Goal: Task Accomplishment & Management: Manage account settings

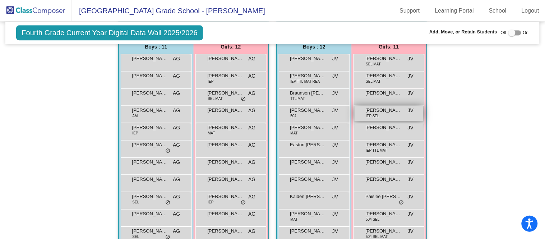
scroll to position [432, 0]
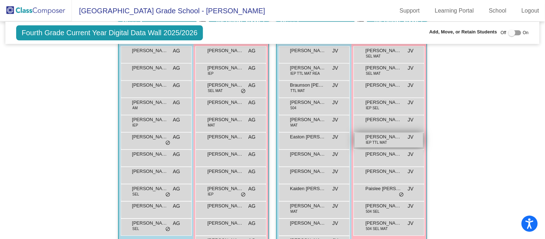
click at [387, 139] on div "[PERSON_NAME] IEP TTL MAT JV lock do_not_disturb_alt" at bounding box center [389, 140] width 69 height 15
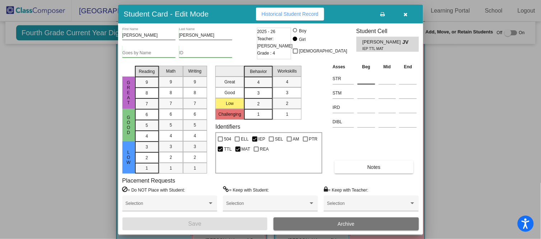
click at [364, 78] on input at bounding box center [367, 78] width 18 height 11
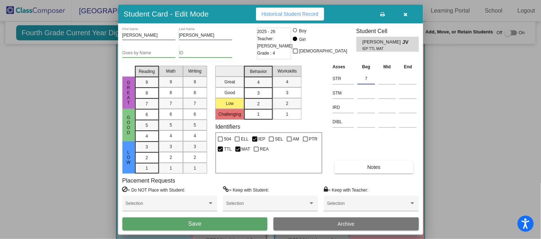
type input "7"
click at [200, 225] on span "Save" at bounding box center [195, 224] width 13 height 6
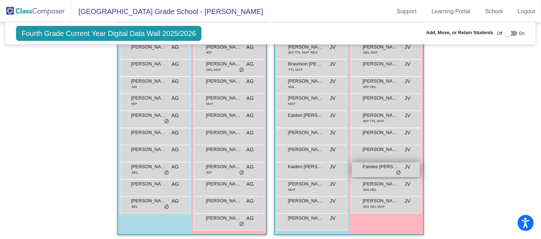
scroll to position [453, 0]
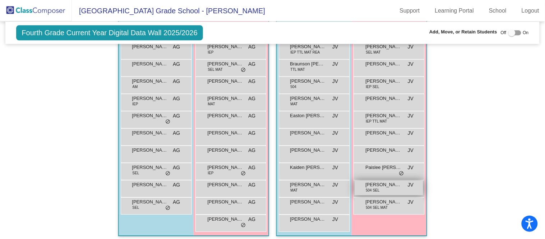
click at [384, 183] on span "[PERSON_NAME]" at bounding box center [384, 184] width 36 height 7
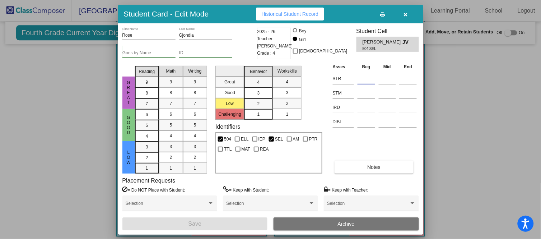
click at [372, 74] on input at bounding box center [367, 78] width 18 height 11
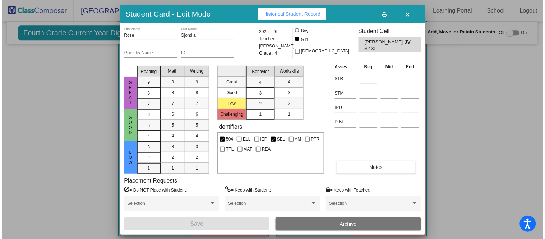
scroll to position [453, 0]
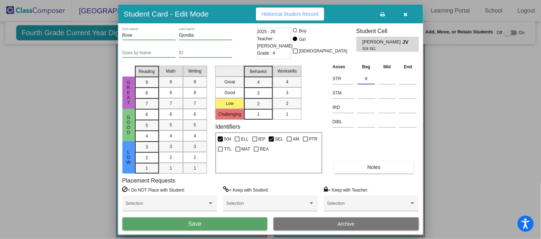
type input "9"
click at [221, 222] on button "Save" at bounding box center [194, 223] width 145 height 13
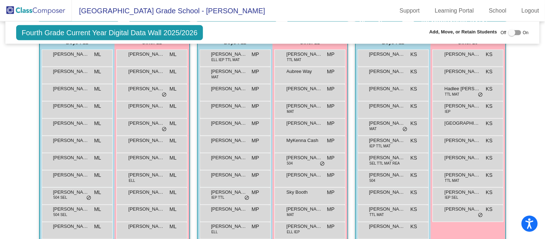
scroll to position [173, 0]
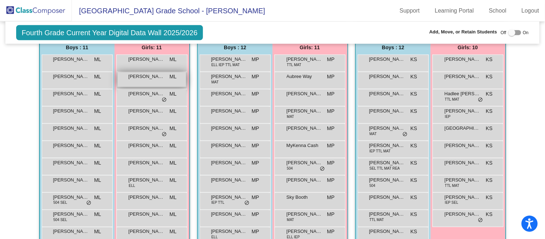
click at [147, 77] on span "[PERSON_NAME]" at bounding box center [147, 76] width 36 height 7
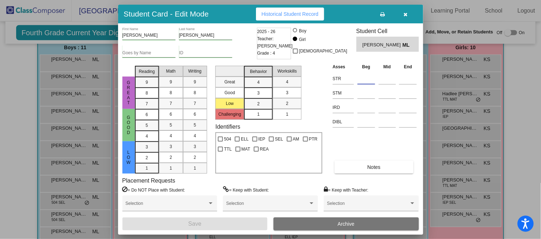
click at [373, 75] on input at bounding box center [367, 78] width 18 height 11
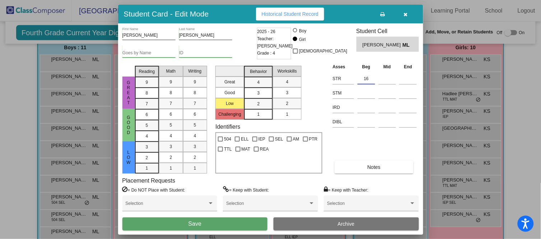
type input "16"
click at [194, 223] on span "Save" at bounding box center [195, 224] width 13 height 6
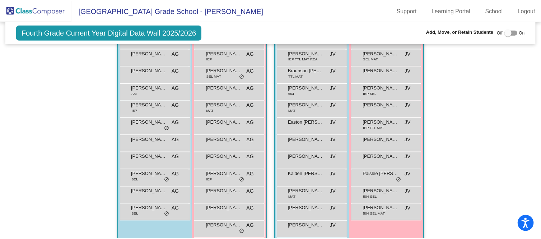
scroll to position [445, 0]
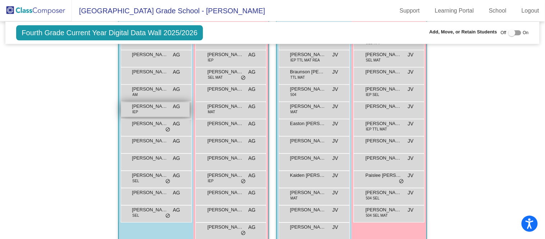
click at [142, 108] on div "[PERSON_NAME] IEP AG lock do_not_disturb_alt" at bounding box center [155, 109] width 69 height 15
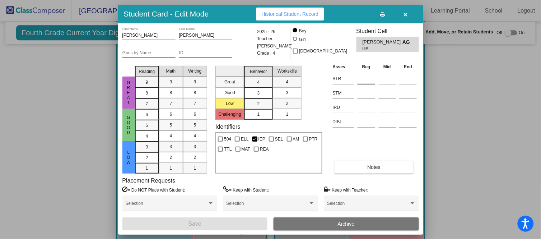
click at [374, 80] on input at bounding box center [367, 78] width 18 height 11
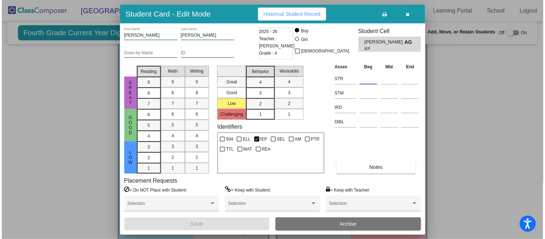
scroll to position [447, 0]
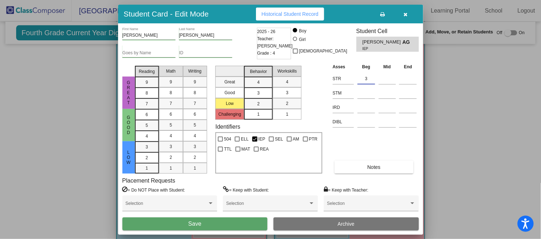
type input "3"
click at [237, 219] on button "Save" at bounding box center [194, 223] width 145 height 13
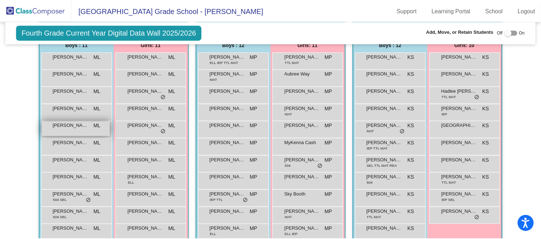
scroll to position [175, 0]
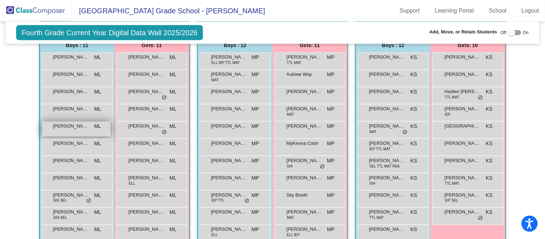
click at [65, 129] on div "[PERSON_NAME] ML lock do_not_disturb_alt" at bounding box center [76, 129] width 69 height 15
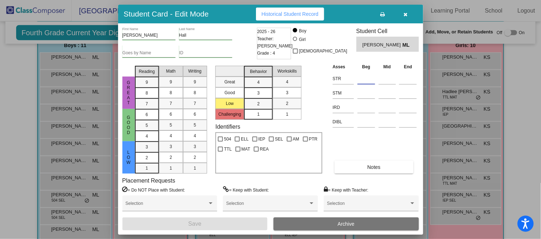
click at [360, 73] on input at bounding box center [367, 78] width 18 height 11
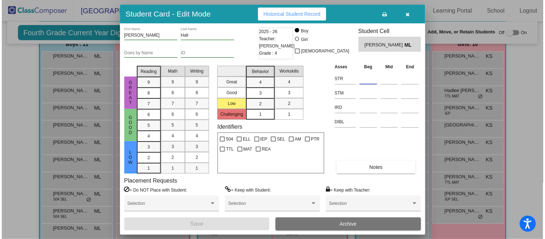
scroll to position [174, 0]
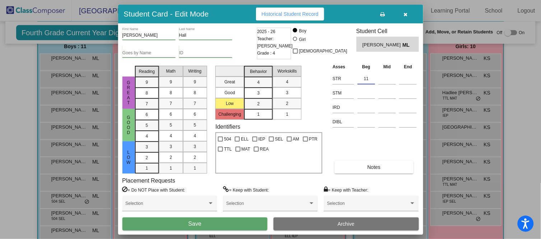
type input "11"
click at [232, 220] on button "Save" at bounding box center [194, 223] width 145 height 13
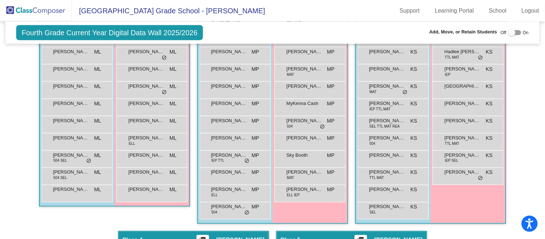
scroll to position [214, 0]
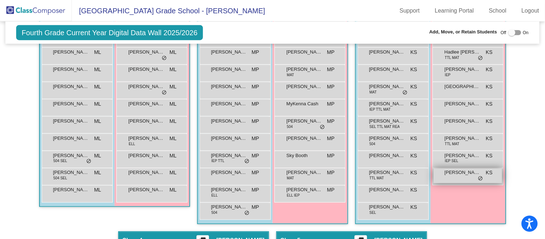
click at [462, 174] on span "[PERSON_NAME]" at bounding box center [463, 172] width 36 height 7
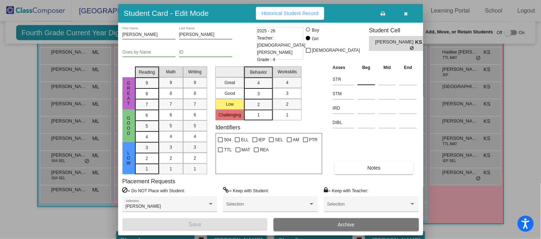
click at [363, 72] on div at bounding box center [367, 78] width 18 height 13
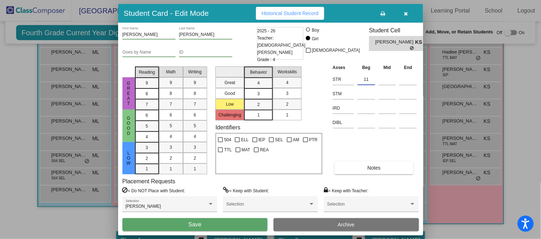
type input "11"
click at [225, 224] on button "Save" at bounding box center [194, 224] width 145 height 13
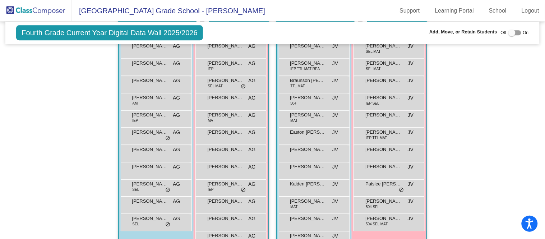
scroll to position [444, 0]
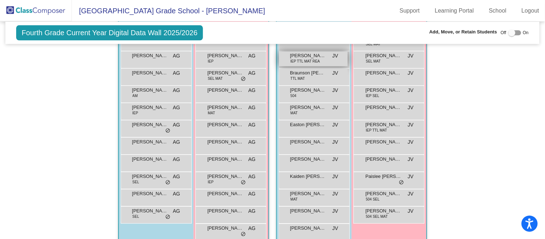
click at [309, 52] on span "[PERSON_NAME]" at bounding box center [308, 55] width 36 height 7
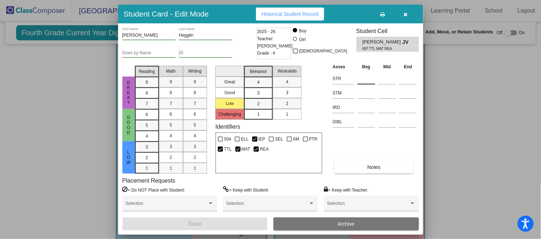
click at [359, 71] on div at bounding box center [367, 77] width 18 height 13
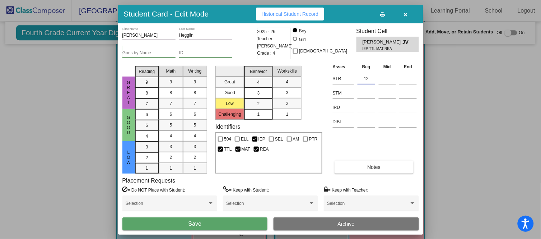
type input "12"
click at [225, 224] on button "Save" at bounding box center [194, 223] width 145 height 13
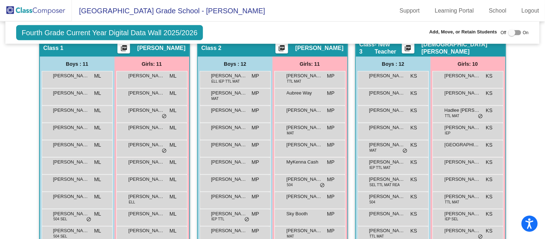
scroll to position [157, 0]
click at [470, 162] on span "[PERSON_NAME]" at bounding box center [463, 161] width 36 height 7
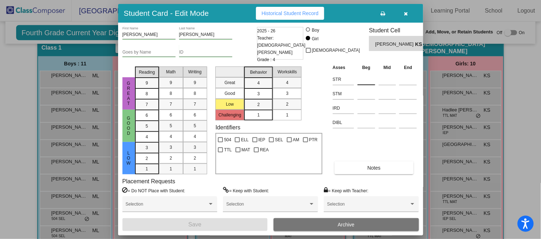
click at [365, 77] on input at bounding box center [367, 79] width 18 height 11
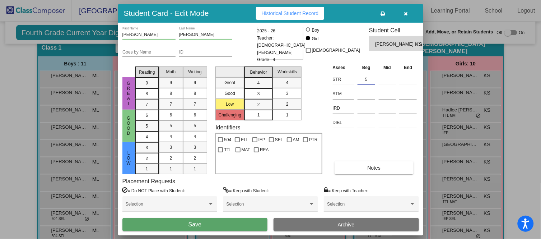
type input "5"
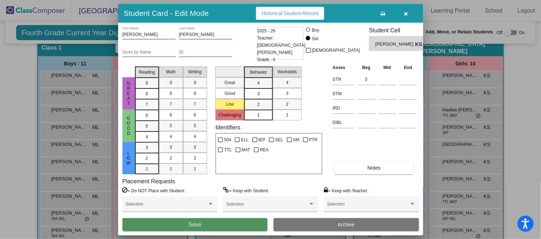
click at [223, 222] on button "Save" at bounding box center [194, 224] width 145 height 13
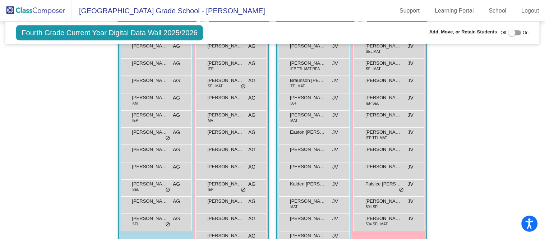
scroll to position [437, 0]
click at [314, 96] on span "[PERSON_NAME]" at bounding box center [308, 97] width 36 height 7
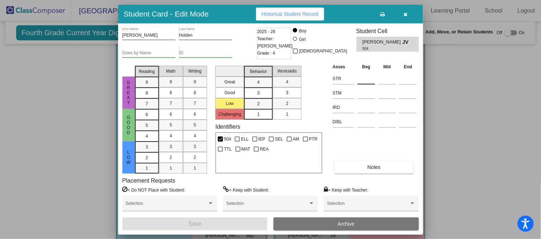
click at [358, 80] on input at bounding box center [367, 78] width 18 height 11
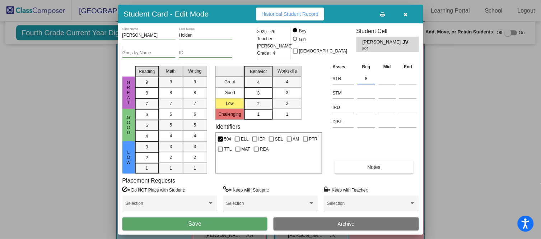
type input "8"
click at [232, 222] on button "Save" at bounding box center [194, 223] width 145 height 13
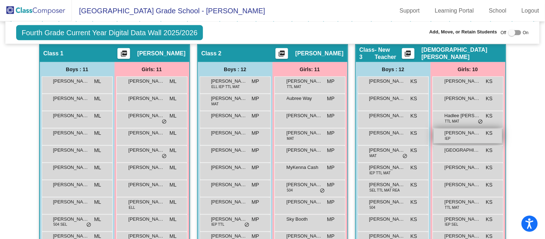
click at [463, 135] on span "[PERSON_NAME]" at bounding box center [463, 132] width 36 height 7
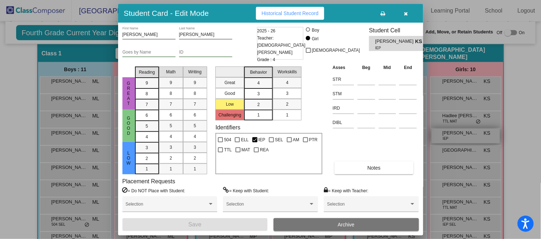
scroll to position [150, 0]
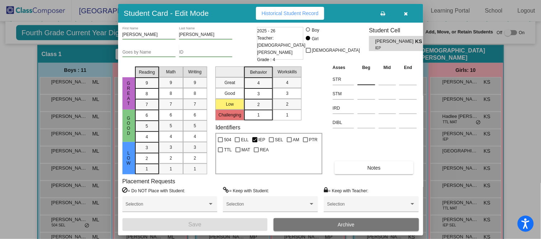
click at [372, 72] on div at bounding box center [367, 78] width 18 height 13
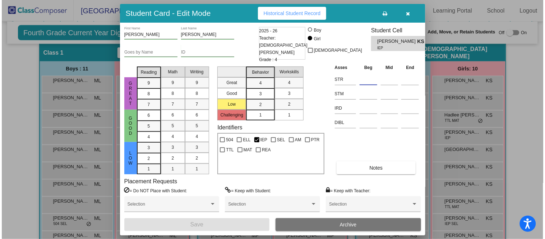
scroll to position [154, 0]
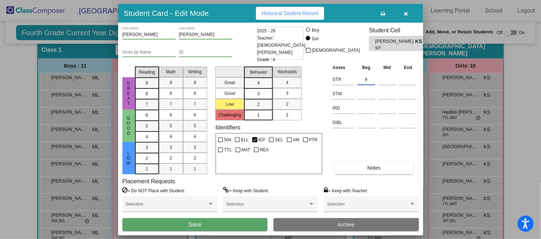
type input "8"
click at [222, 223] on button "Save" at bounding box center [194, 224] width 145 height 13
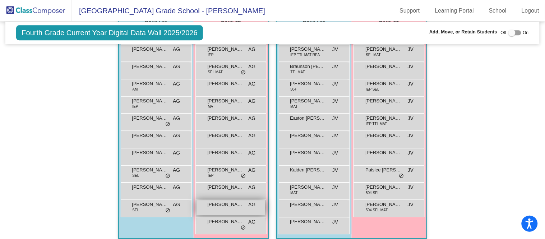
scroll to position [455, 0]
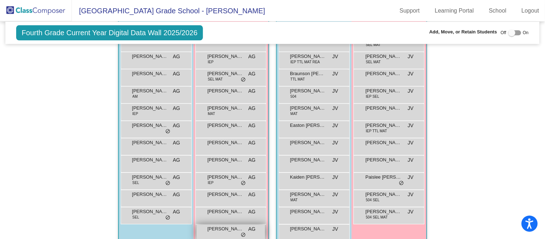
scroll to position [444, 0]
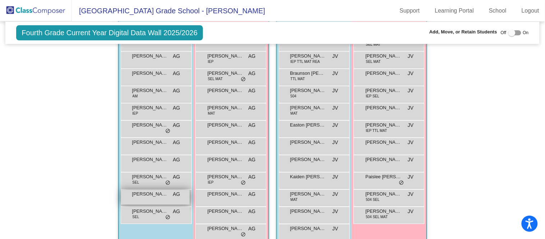
click at [170, 193] on div "[PERSON_NAME] AG lock do_not_disturb_alt" at bounding box center [155, 197] width 69 height 15
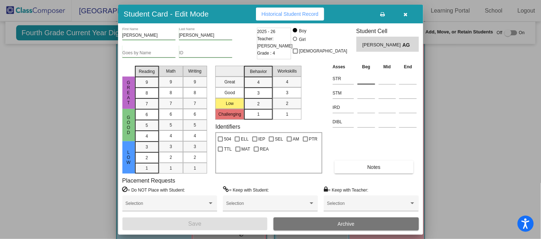
click at [372, 73] on input at bounding box center [367, 78] width 18 height 11
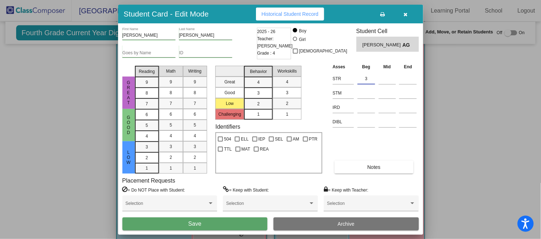
type input "3"
click at [236, 220] on button "Save" at bounding box center [194, 223] width 145 height 13
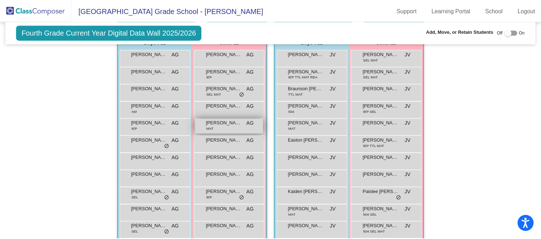
scroll to position [428, 0]
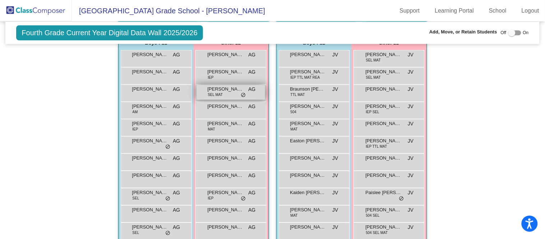
click at [233, 85] on span "[PERSON_NAME]" at bounding box center [226, 88] width 36 height 7
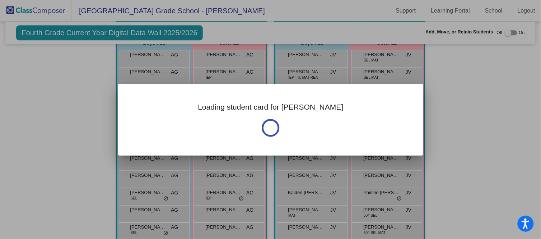
click at [36, 191] on div at bounding box center [270, 119] width 541 height 239
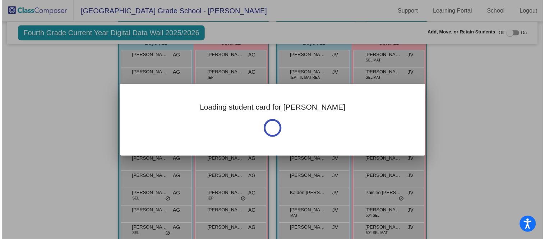
scroll to position [446, 0]
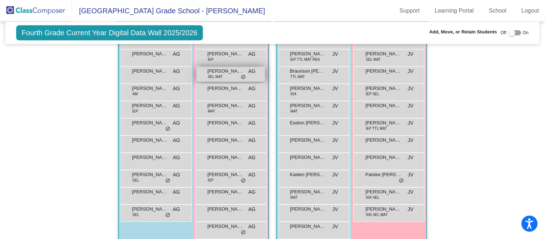
click at [232, 74] on div "[PERSON_NAME] SEL MAT AG lock do_not_disturb_alt" at bounding box center [230, 74] width 69 height 15
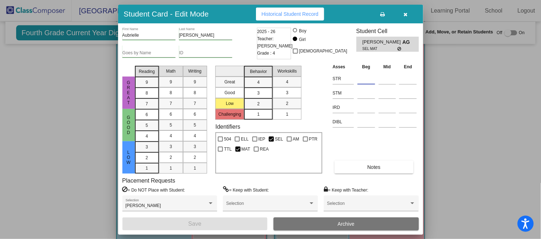
click at [361, 74] on input at bounding box center [367, 78] width 18 height 11
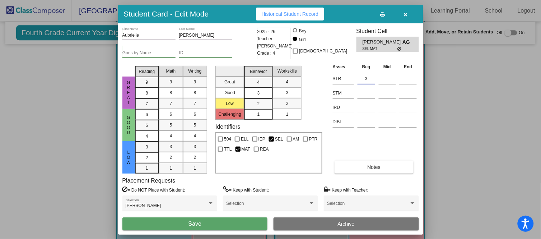
type input "3"
click at [244, 222] on button "Save" at bounding box center [194, 223] width 145 height 13
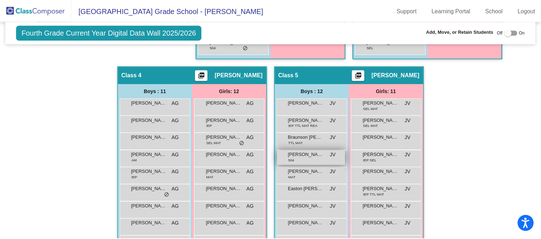
scroll to position [378, 0]
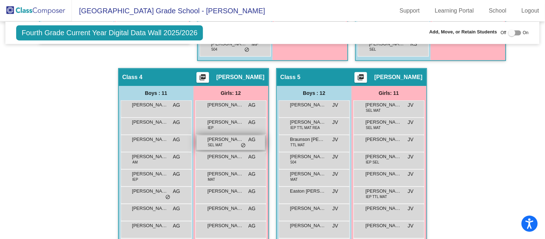
click at [222, 139] on span "[PERSON_NAME]" at bounding box center [226, 139] width 36 height 7
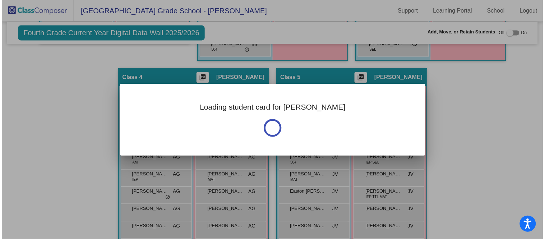
scroll to position [383, 0]
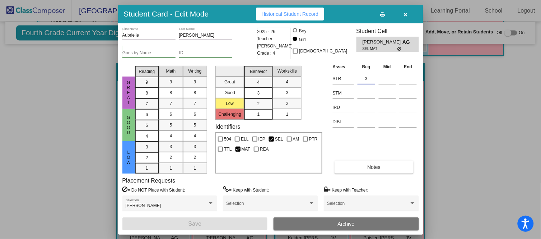
click at [370, 81] on input "3" at bounding box center [367, 78] width 18 height 11
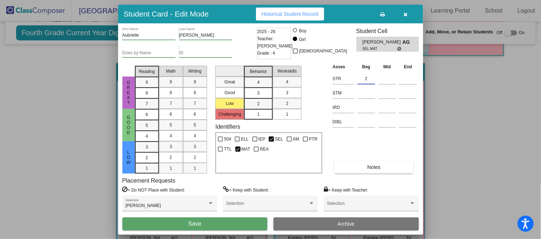
type input "2"
click at [250, 221] on button "Save" at bounding box center [194, 223] width 145 height 13
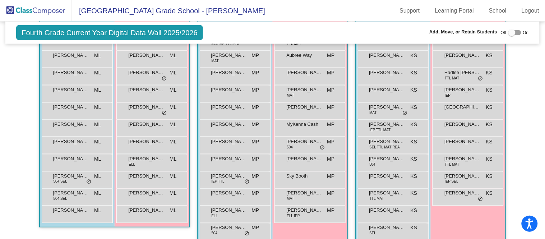
scroll to position [195, 0]
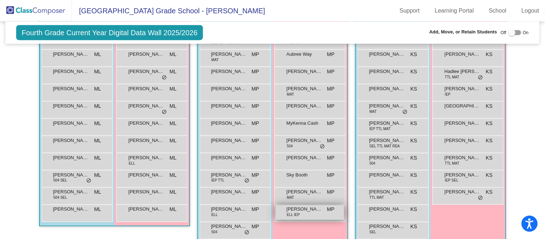
click at [293, 208] on span "[PERSON_NAME]" at bounding box center [305, 209] width 36 height 7
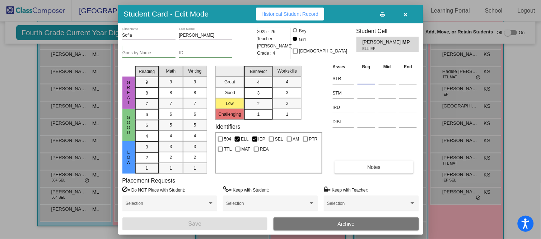
click at [367, 76] on input at bounding box center [367, 78] width 18 height 11
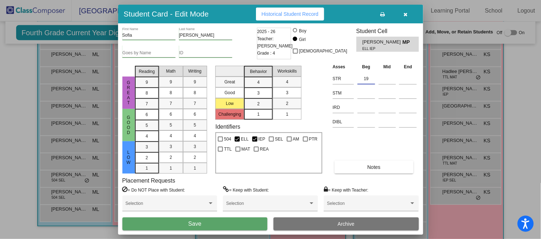
type input "19"
click at [214, 222] on button "Save" at bounding box center [194, 223] width 145 height 13
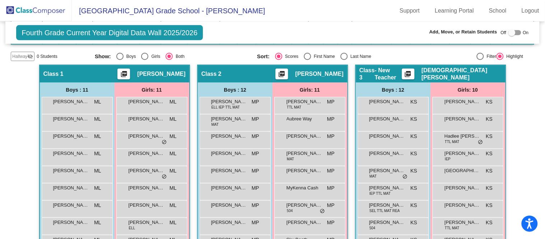
scroll to position [128, 0]
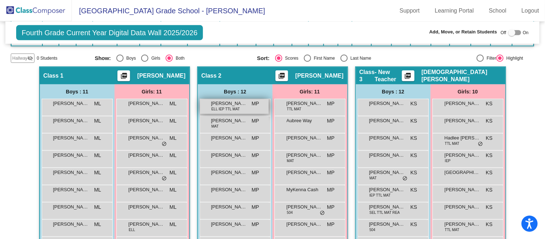
click at [238, 105] on span "[PERSON_NAME]" at bounding box center [229, 103] width 36 height 7
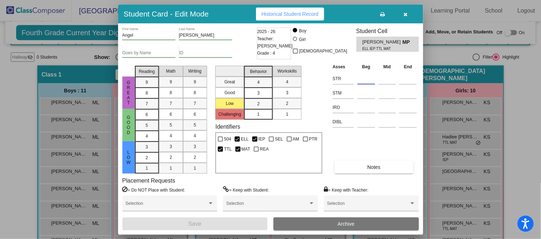
click at [369, 81] on input at bounding box center [367, 78] width 18 height 11
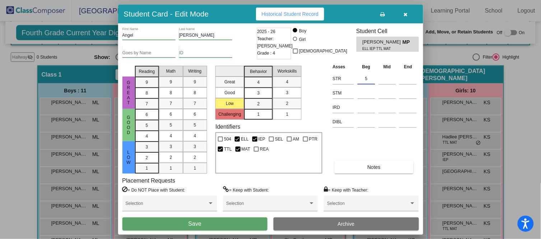
type input "5"
click at [225, 221] on button "Save" at bounding box center [194, 223] width 145 height 13
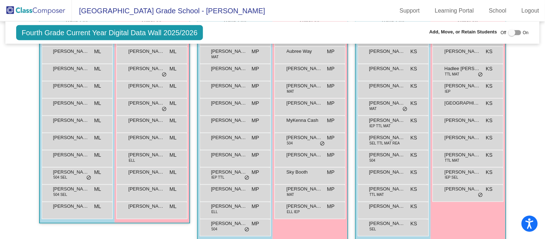
scroll to position [201, 0]
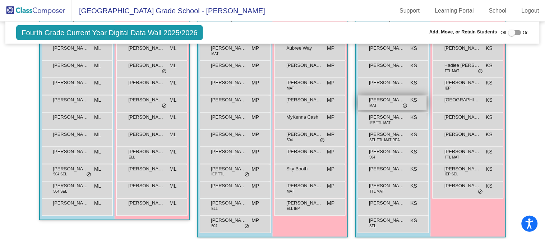
click at [385, 99] on span "[PERSON_NAME] [PERSON_NAME]" at bounding box center [387, 99] width 36 height 7
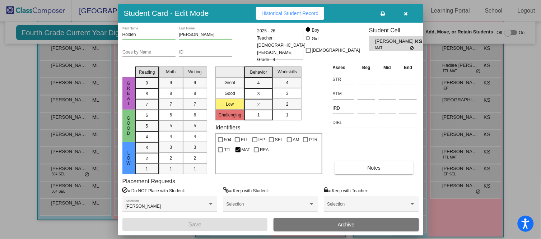
click at [363, 69] on th "Beg" at bounding box center [366, 68] width 21 height 8
click at [364, 75] on input at bounding box center [367, 79] width 18 height 11
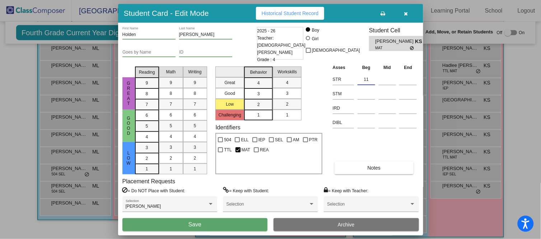
type input "11"
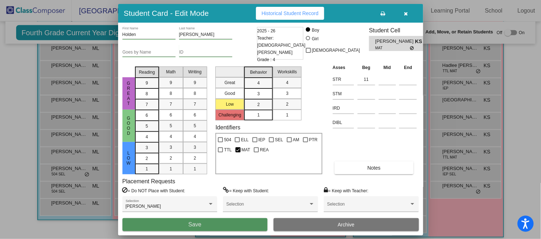
click at [237, 222] on button "Save" at bounding box center [194, 224] width 145 height 13
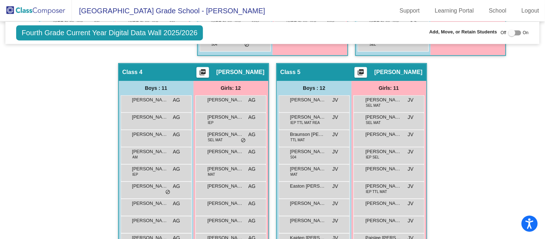
scroll to position [383, 0]
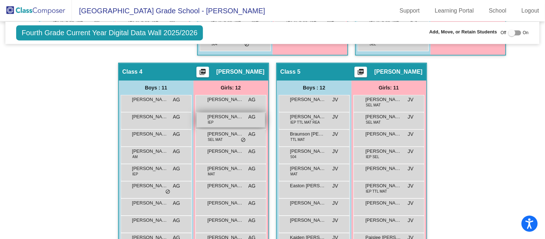
click at [242, 119] on div "[PERSON_NAME] IEP AG lock do_not_disturb_alt" at bounding box center [230, 119] width 69 height 15
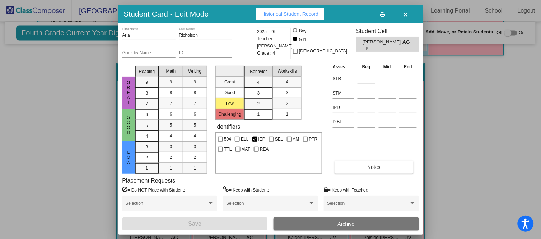
click at [367, 77] on input at bounding box center [367, 78] width 18 height 11
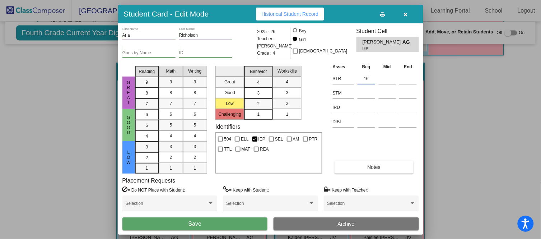
type input "16"
click at [240, 224] on button "Save" at bounding box center [194, 223] width 145 height 13
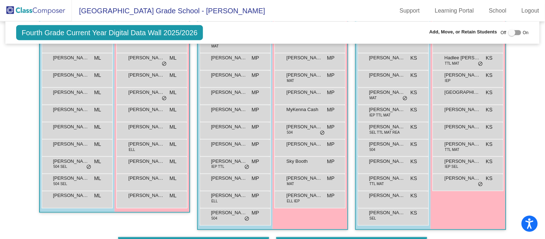
scroll to position [210, 0]
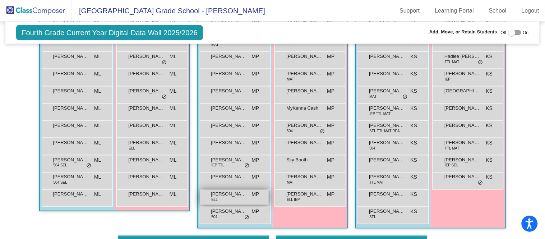
click at [235, 195] on span "[PERSON_NAME]" at bounding box center [229, 194] width 36 height 7
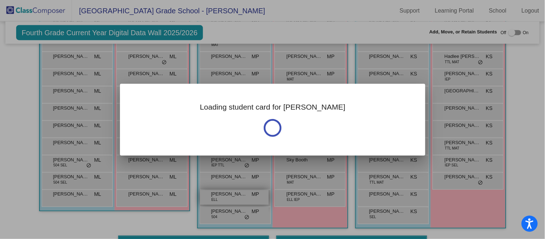
scroll to position [210, 0]
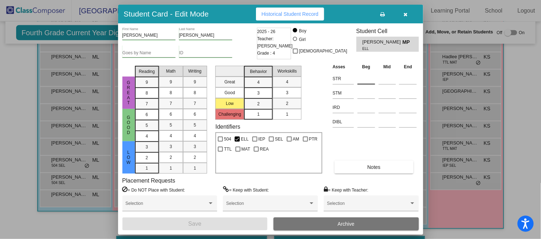
click at [370, 78] on input at bounding box center [367, 78] width 18 height 11
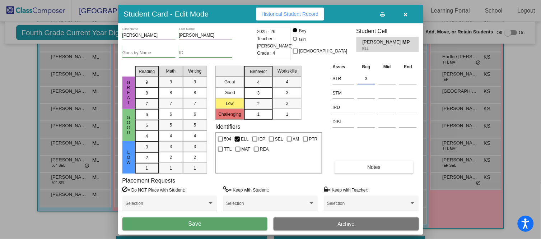
type input "3"
click at [219, 223] on button "Save" at bounding box center [194, 223] width 145 height 13
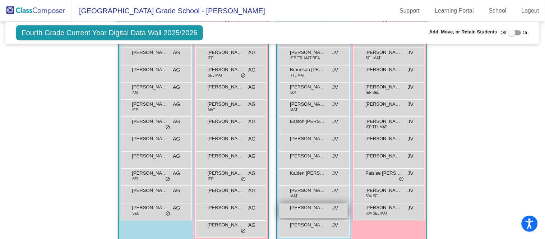
scroll to position [448, 0]
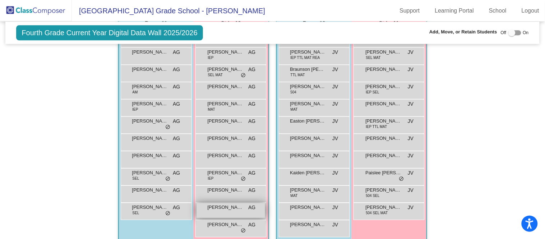
click at [237, 208] on span "[PERSON_NAME]" at bounding box center [226, 207] width 36 height 7
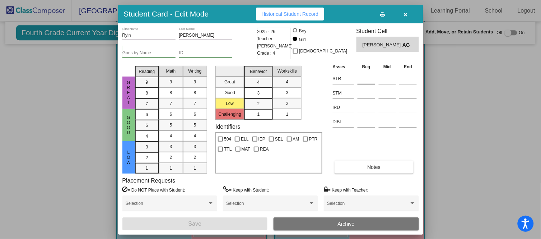
click at [361, 80] on input at bounding box center [367, 78] width 18 height 11
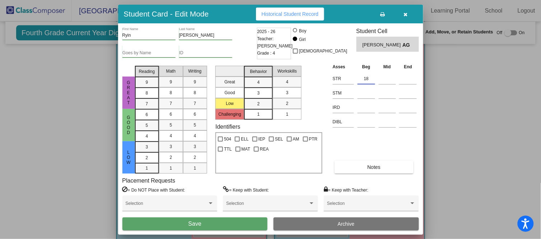
type input "18"
click at [222, 223] on button "Save" at bounding box center [194, 223] width 145 height 13
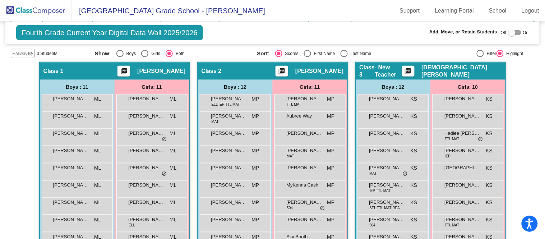
scroll to position [134, 0]
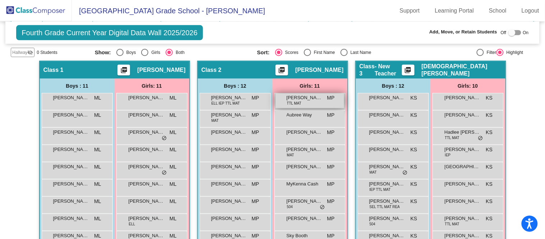
click at [315, 97] on span "[PERSON_NAME]" at bounding box center [305, 97] width 36 height 7
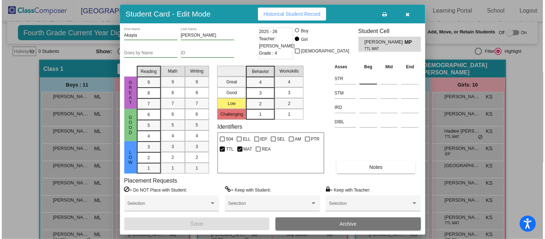
scroll to position [146, 0]
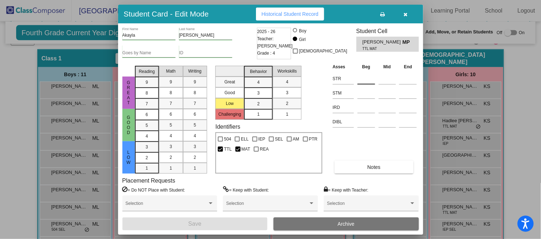
click at [366, 72] on div at bounding box center [367, 77] width 18 height 13
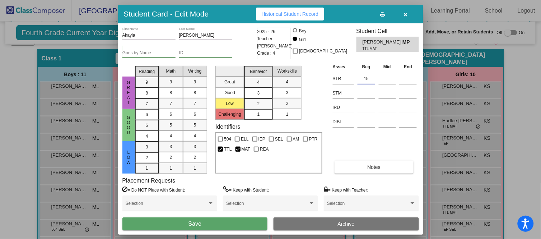
type input "15"
click at [208, 224] on button "Save" at bounding box center [194, 223] width 145 height 13
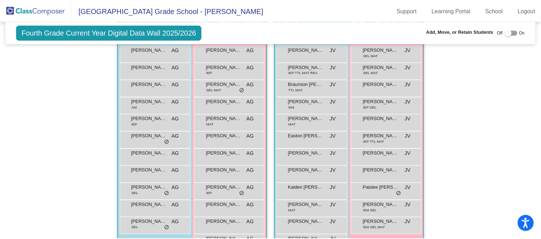
scroll to position [432, 0]
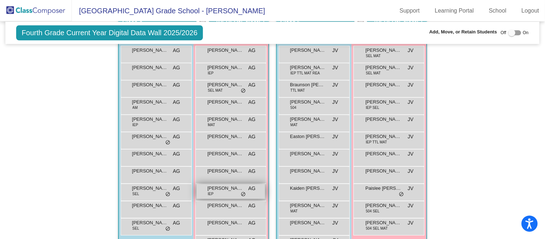
click at [230, 190] on div "[PERSON_NAME] IEP AG lock do_not_disturb_alt" at bounding box center [230, 191] width 69 height 15
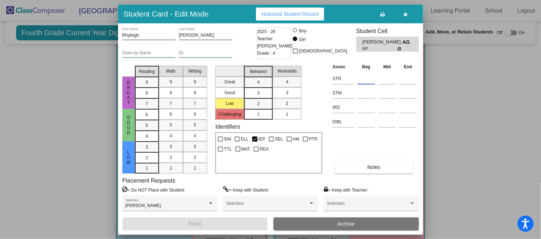
click at [366, 77] on input at bounding box center [367, 78] width 18 height 11
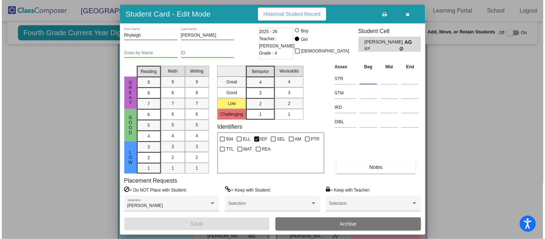
scroll to position [439, 0]
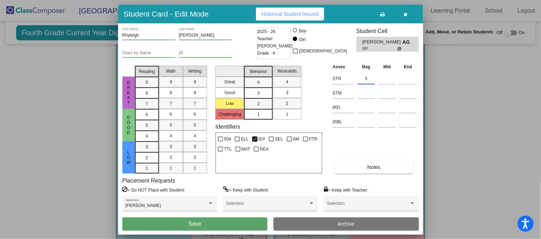
type input "5"
click at [228, 222] on button "Save" at bounding box center [194, 223] width 145 height 13
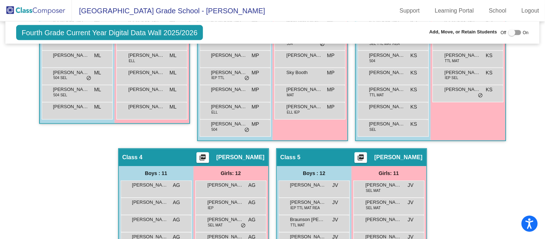
scroll to position [297, 0]
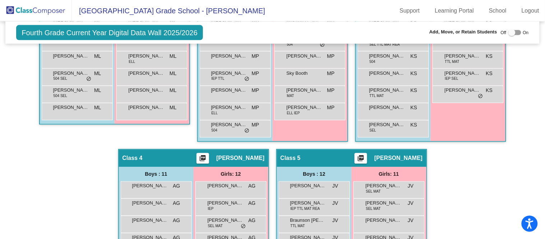
click at [484, 191] on div "Hallway - Hallway Class picture_as_pdf Add Student First Name Last Name Student…" at bounding box center [272, 148] width 523 height 501
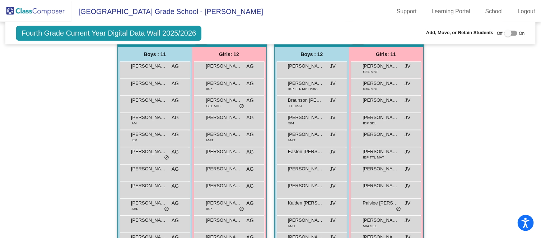
scroll to position [416, 0]
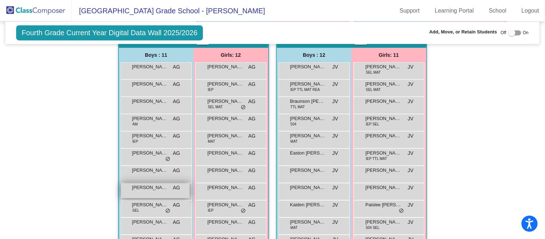
click at [158, 188] on span "[PERSON_NAME] [PERSON_NAME]" at bounding box center [150, 187] width 36 height 7
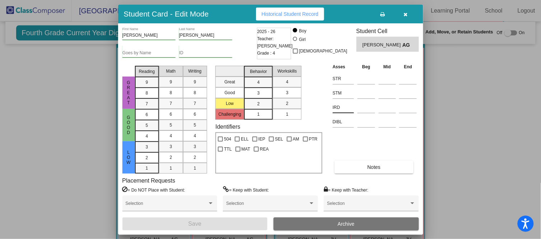
click at [80, 204] on div at bounding box center [270, 119] width 541 height 239
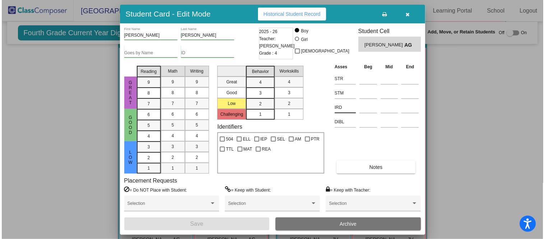
scroll to position [417, 0]
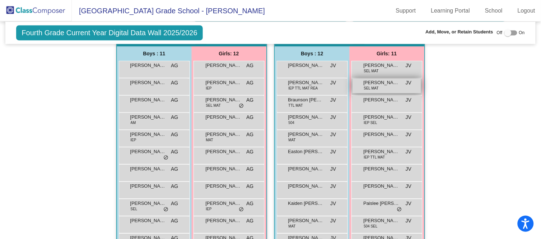
click at [70, 193] on div "Hallway - Hallway Class picture_as_pdf Add Student First Name Last Name Student…" at bounding box center [271, 28] width 520 height 501
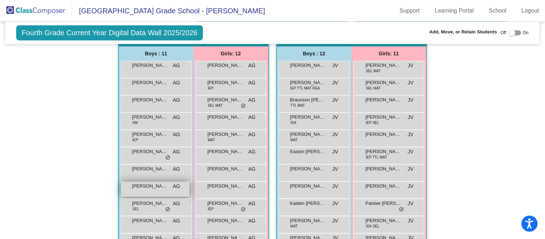
click at [143, 188] on div "[PERSON_NAME] [PERSON_NAME] lock do_not_disturb_alt" at bounding box center [155, 189] width 69 height 15
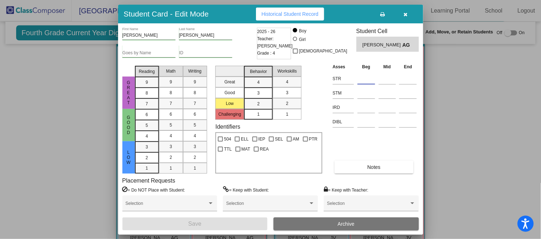
click at [365, 73] on input at bounding box center [367, 78] width 18 height 11
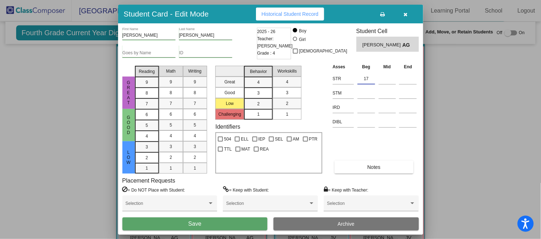
type input "17"
click at [228, 224] on button "Save" at bounding box center [194, 223] width 145 height 13
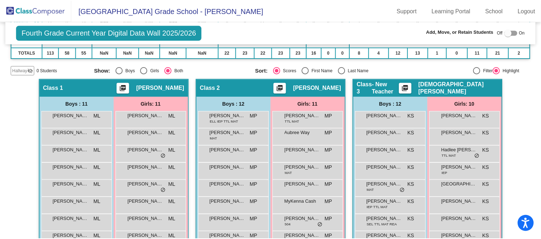
scroll to position [116, 0]
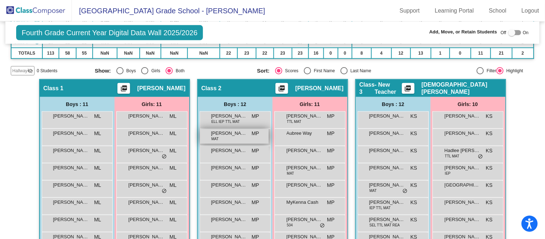
click at [225, 133] on span "[PERSON_NAME]" at bounding box center [229, 133] width 36 height 7
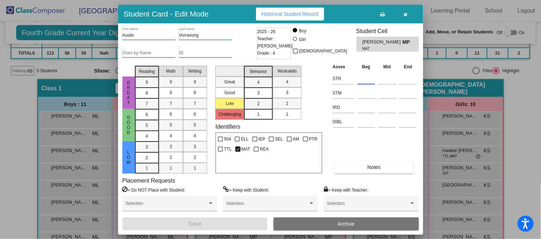
click at [372, 78] on input at bounding box center [367, 78] width 18 height 11
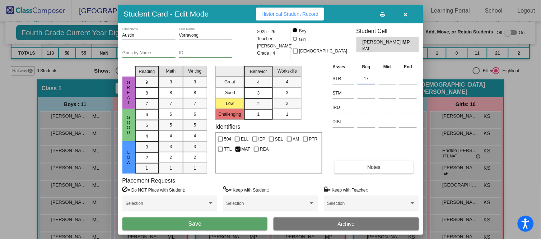
type input "17"
click at [194, 222] on span "Save" at bounding box center [195, 224] width 13 height 6
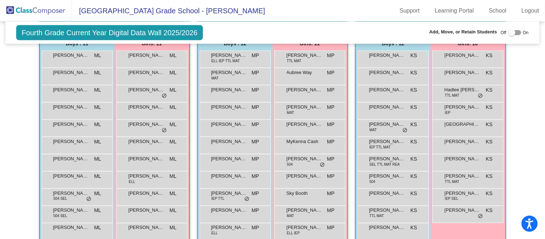
scroll to position [177, 0]
click at [238, 193] on span "[PERSON_NAME]" at bounding box center [229, 192] width 36 height 7
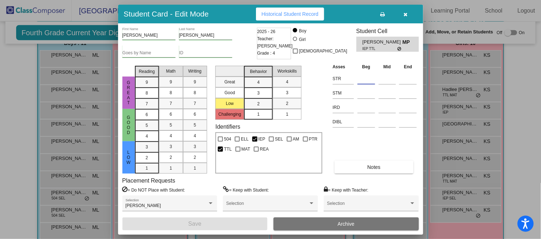
click at [368, 78] on input at bounding box center [367, 78] width 18 height 11
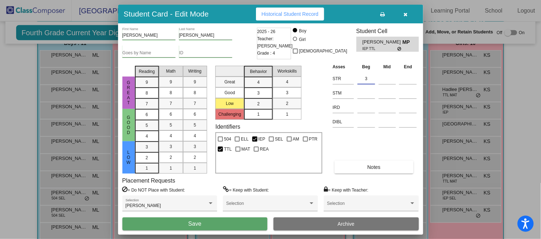
type input "3"
click at [253, 222] on button "Save" at bounding box center [194, 223] width 145 height 13
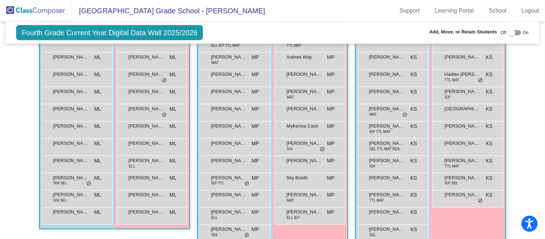
scroll to position [195, 0]
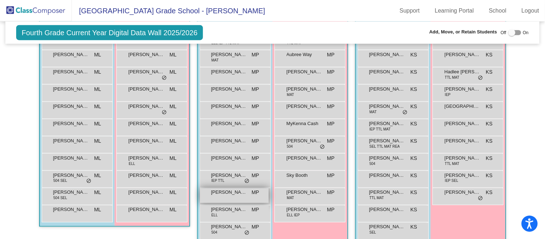
click at [237, 193] on span "[PERSON_NAME]" at bounding box center [229, 192] width 36 height 7
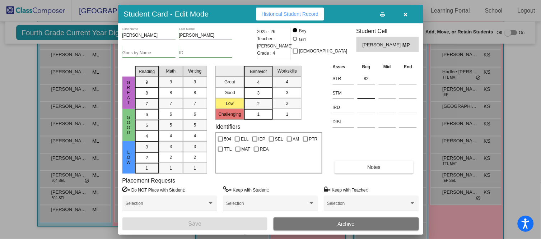
click at [365, 93] on input at bounding box center [367, 93] width 18 height 11
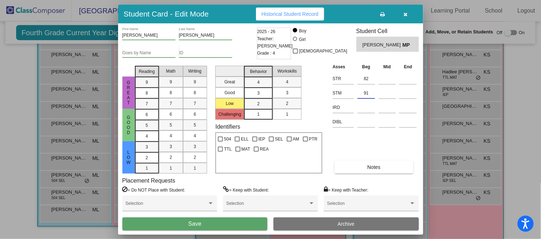
type input "91"
click at [235, 222] on button "Save" at bounding box center [194, 223] width 145 height 13
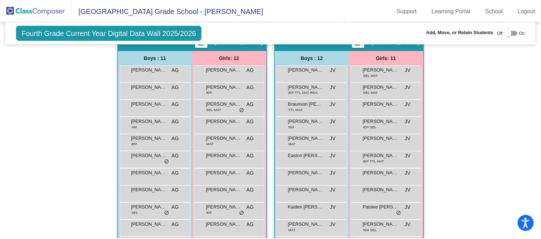
scroll to position [414, 0]
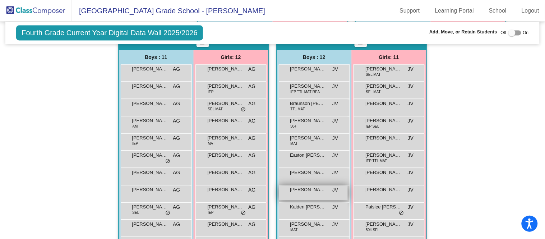
click at [302, 194] on div "[PERSON_NAME] JV lock do_not_disturb_alt" at bounding box center [313, 192] width 69 height 15
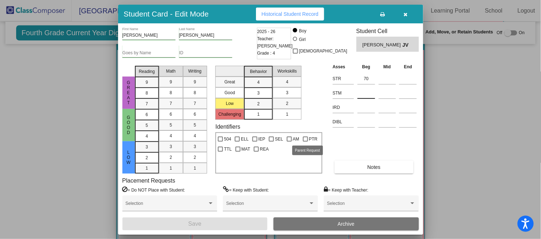
click at [365, 89] on input at bounding box center [367, 93] width 18 height 11
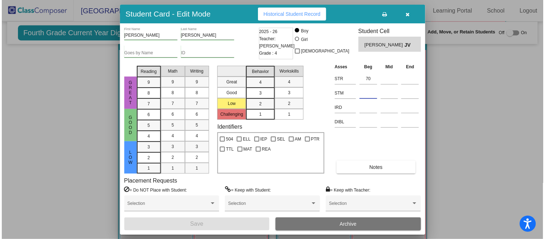
scroll to position [413, 0]
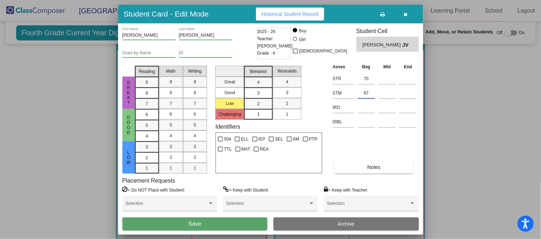
type input "67"
click at [217, 225] on button "Save" at bounding box center [194, 223] width 145 height 13
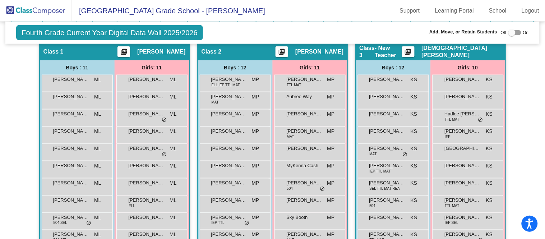
scroll to position [152, 0]
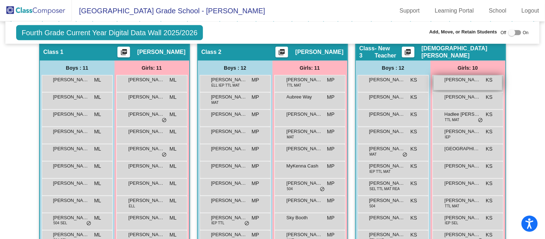
click at [472, 82] on div "[PERSON_NAME] KS lock do_not_disturb_alt" at bounding box center [468, 82] width 69 height 15
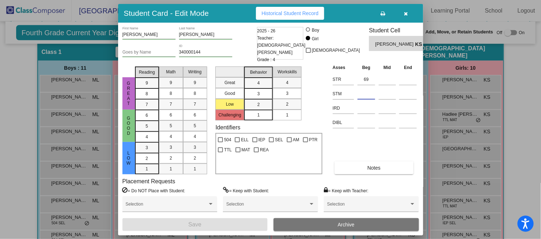
click at [365, 89] on input at bounding box center [367, 93] width 18 height 11
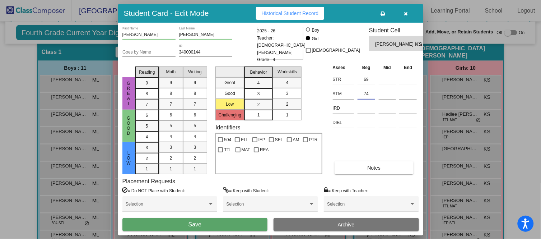
type input "74"
click at [220, 224] on button "Save" at bounding box center [194, 224] width 145 height 13
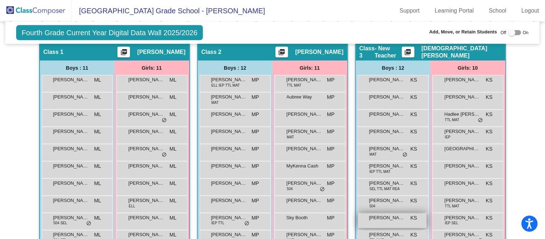
click at [380, 218] on span "[PERSON_NAME]" at bounding box center [387, 217] width 36 height 7
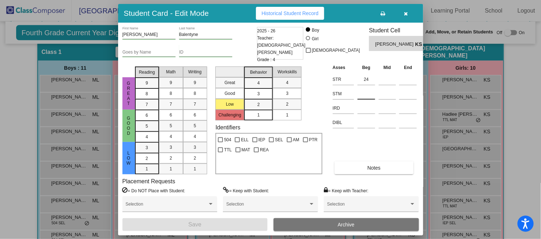
click at [366, 93] on input at bounding box center [367, 93] width 18 height 11
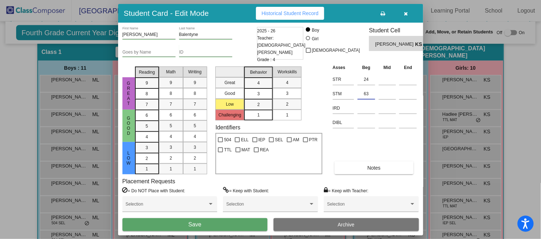
type input "63"
click at [224, 222] on button "Save" at bounding box center [194, 224] width 145 height 13
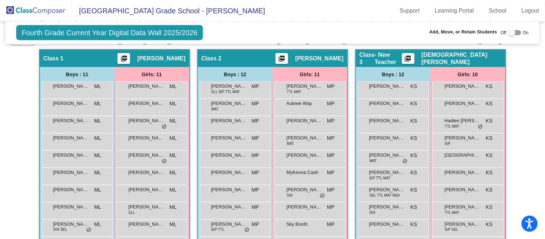
scroll to position [145, 0]
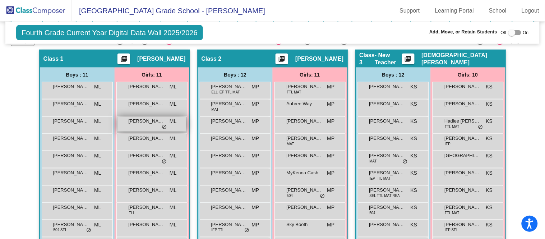
click at [139, 119] on span "[PERSON_NAME]" at bounding box center [147, 120] width 36 height 7
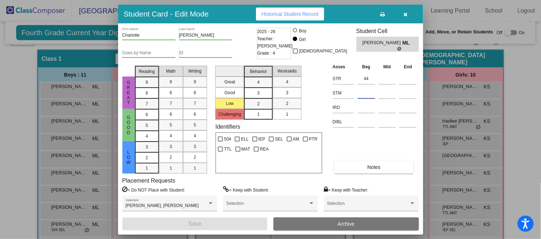
click at [365, 89] on input at bounding box center [367, 93] width 18 height 11
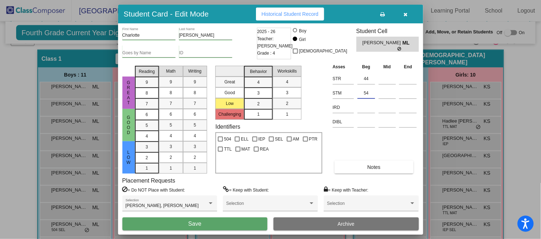
type input "54"
click at [218, 222] on button "Save" at bounding box center [194, 223] width 145 height 13
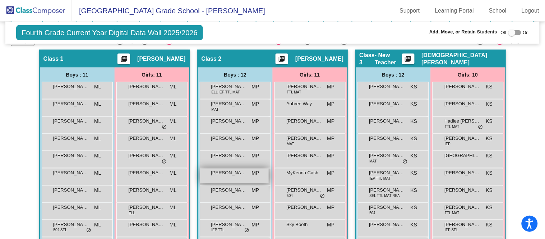
click at [245, 172] on div "[PERSON_NAME] Bird MP lock do_not_disturb_alt" at bounding box center [234, 175] width 69 height 15
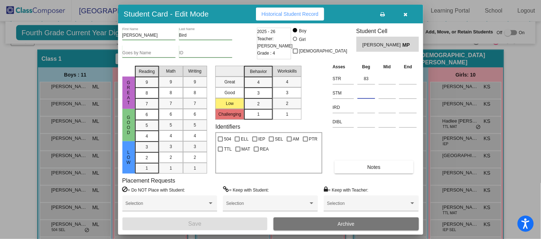
click at [369, 91] on input at bounding box center [367, 93] width 18 height 11
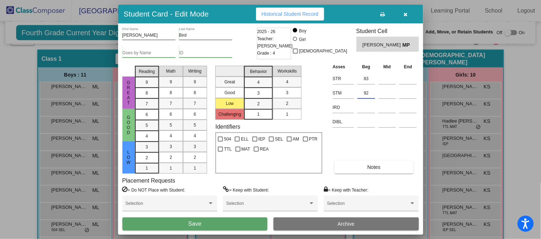
type input "92"
click at [207, 222] on button "Save" at bounding box center [194, 223] width 145 height 13
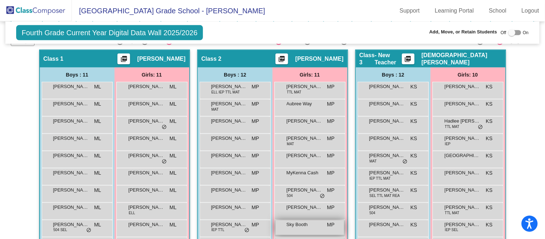
click at [300, 225] on span "Sky Booth" at bounding box center [305, 224] width 36 height 7
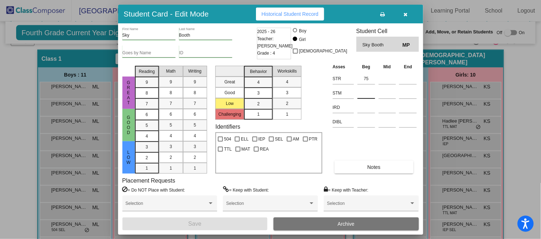
click at [366, 97] on input at bounding box center [367, 93] width 18 height 11
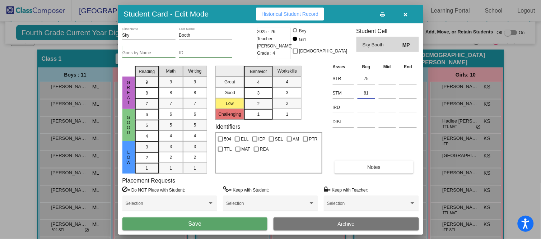
type input "81"
click at [203, 219] on button "Save" at bounding box center [194, 223] width 145 height 13
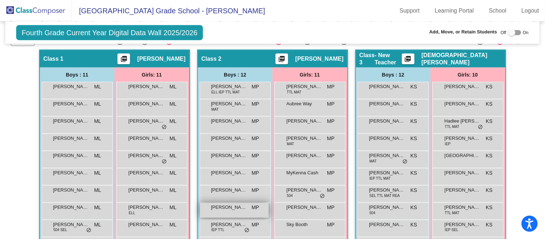
click at [232, 209] on div "[PERSON_NAME] MP lock do_not_disturb_alt" at bounding box center [234, 210] width 69 height 15
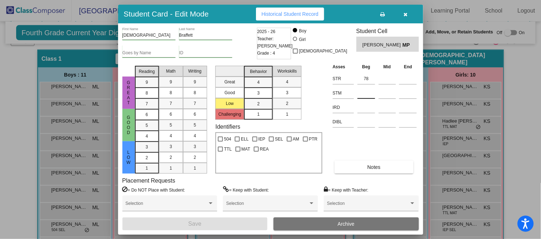
click at [369, 85] on div at bounding box center [367, 91] width 18 height 13
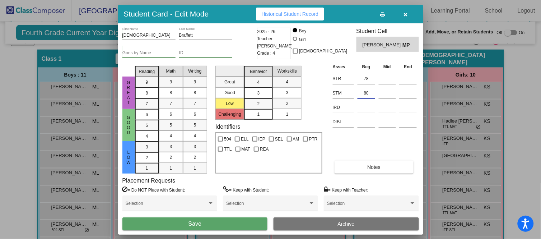
type input "80"
click at [213, 224] on button "Save" at bounding box center [194, 223] width 145 height 13
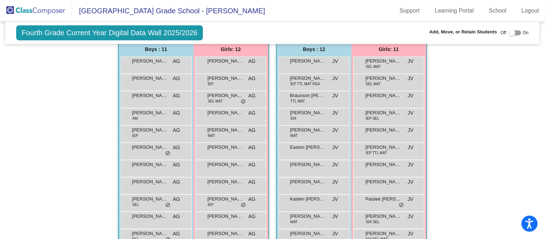
scroll to position [422, 0]
click at [298, 213] on span "[PERSON_NAME]" at bounding box center [308, 215] width 36 height 7
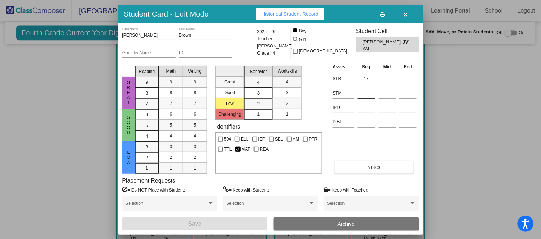
click at [367, 91] on input at bounding box center [367, 93] width 18 height 11
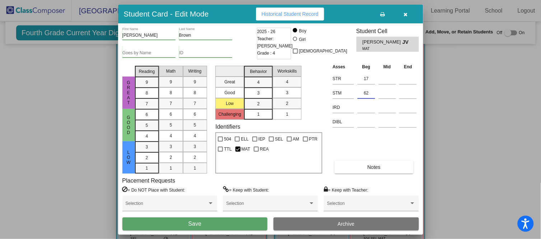
type input "62"
click at [214, 220] on button "Save" at bounding box center [194, 223] width 145 height 13
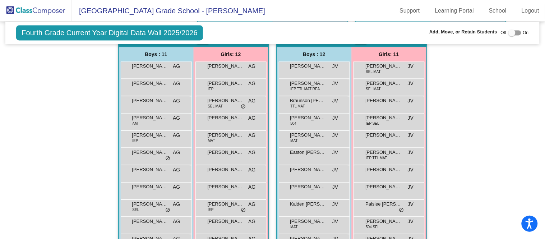
scroll to position [425, 0]
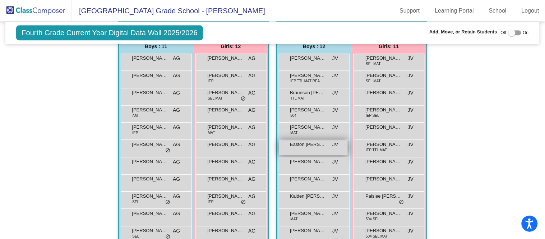
click at [310, 143] on span "Easton [PERSON_NAME]" at bounding box center [308, 144] width 36 height 7
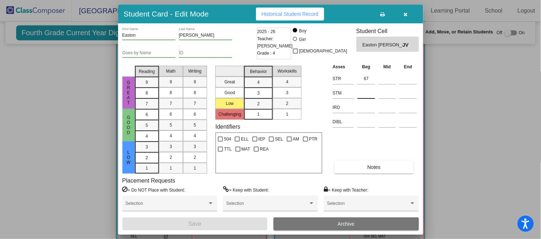
click at [369, 92] on input at bounding box center [367, 93] width 18 height 11
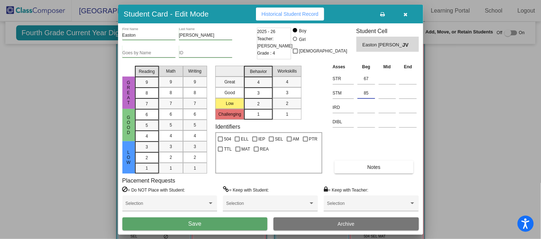
type input "85"
click at [210, 224] on button "Save" at bounding box center [194, 223] width 145 height 13
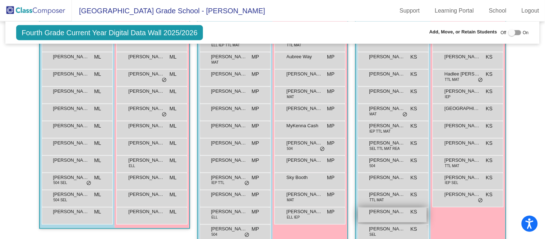
scroll to position [192, 0]
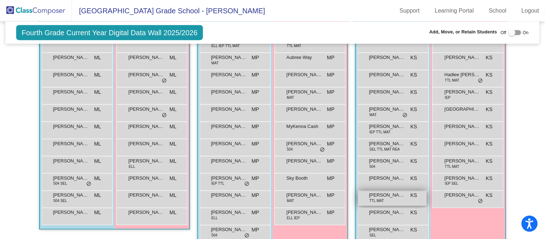
click at [389, 199] on div "[PERSON_NAME] [PERSON_NAME] TTL MAT KS lock do_not_disturb_alt" at bounding box center [392, 198] width 69 height 15
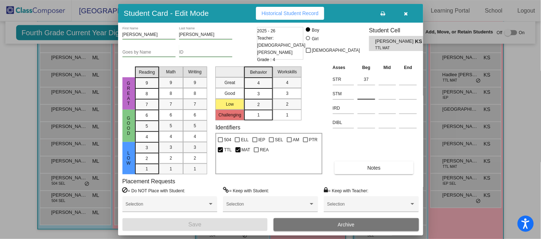
click at [365, 87] on div at bounding box center [367, 92] width 18 height 13
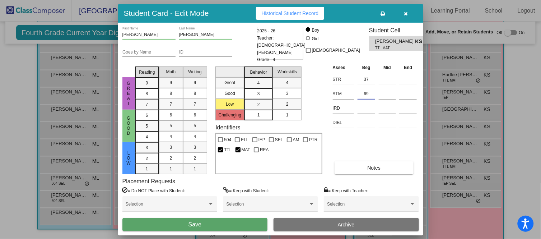
type input "69"
click at [217, 221] on button "Save" at bounding box center [194, 224] width 145 height 13
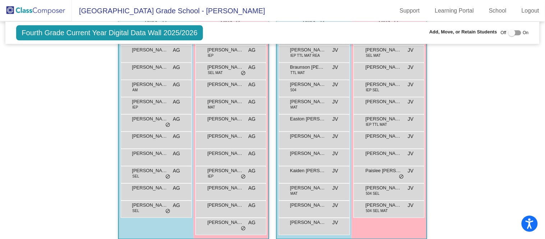
scroll to position [455, 0]
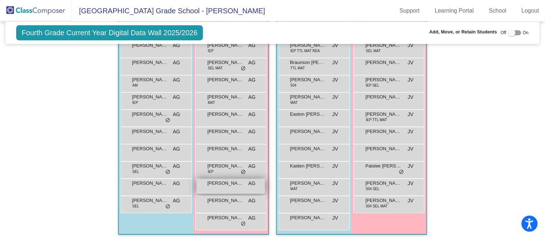
click at [233, 181] on span "[PERSON_NAME]" at bounding box center [226, 183] width 36 height 7
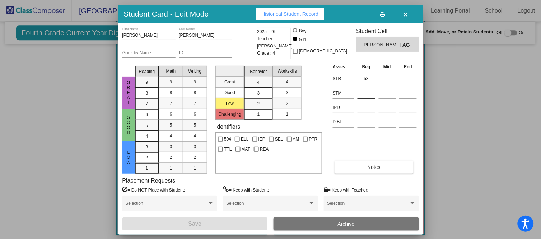
click at [368, 94] on input at bounding box center [367, 93] width 18 height 11
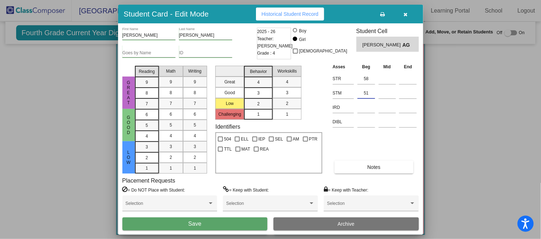
type input "51"
click at [214, 221] on button "Save" at bounding box center [194, 223] width 145 height 13
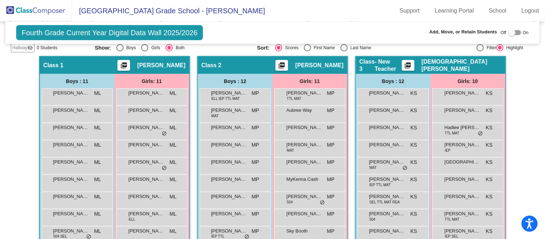
scroll to position [187, 0]
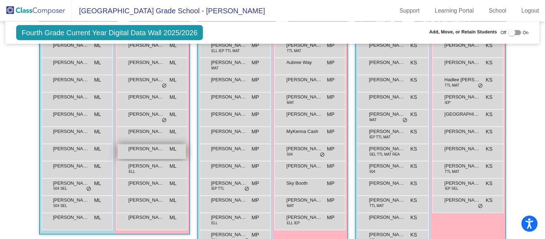
click at [149, 155] on div "[PERSON_NAME] ML lock do_not_disturb_alt" at bounding box center [151, 151] width 69 height 15
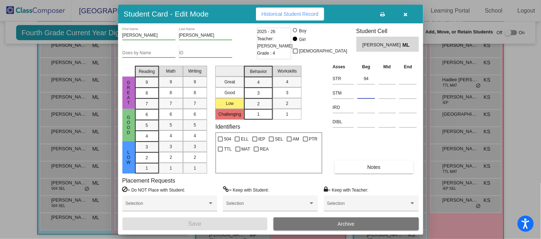
click at [365, 88] on input at bounding box center [367, 93] width 18 height 11
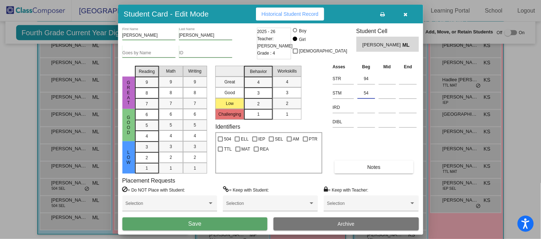
type input "54"
click at [212, 219] on button "Save" at bounding box center [194, 223] width 145 height 13
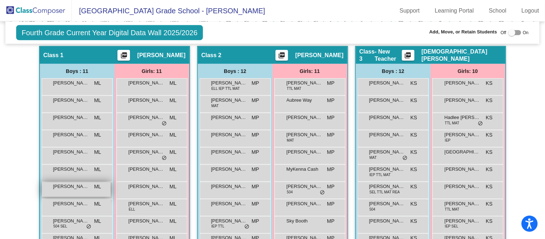
scroll to position [149, 0]
click at [63, 187] on span "[PERSON_NAME]" at bounding box center [71, 185] width 36 height 7
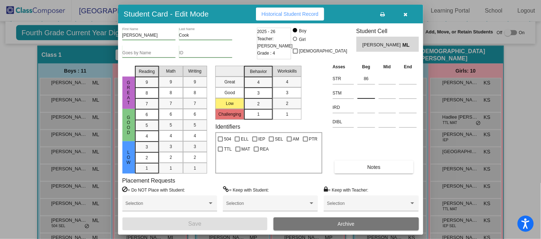
click at [370, 92] on input at bounding box center [367, 93] width 18 height 11
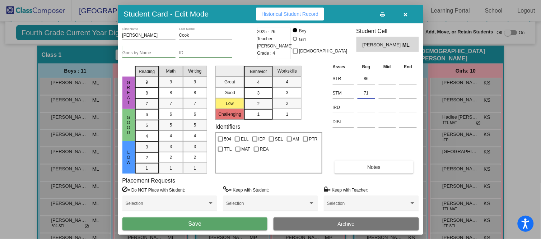
type input "71"
click at [214, 224] on button "Save" at bounding box center [194, 223] width 145 height 13
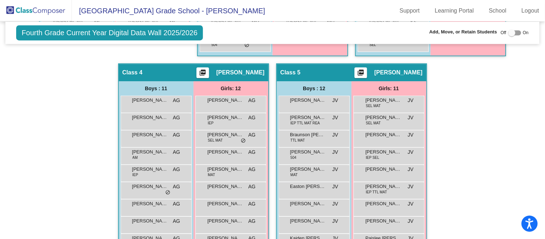
click at [37, 188] on div "Hallway - Hallway Class picture_as_pdf Add Student First Name Last Name Student…" at bounding box center [272, 63] width 523 height 501
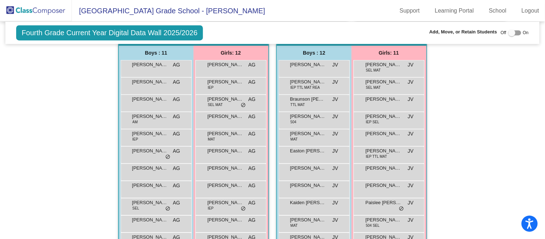
scroll to position [421, 0]
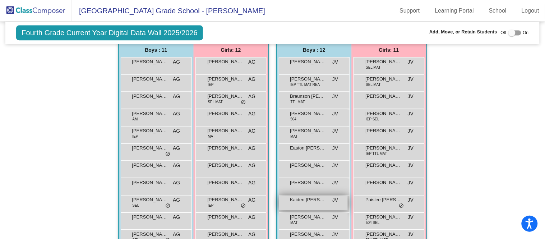
click at [311, 197] on span "Kaiden [PERSON_NAME]" at bounding box center [308, 199] width 36 height 7
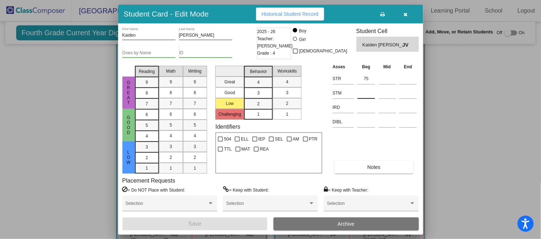
click at [370, 88] on input at bounding box center [367, 93] width 18 height 11
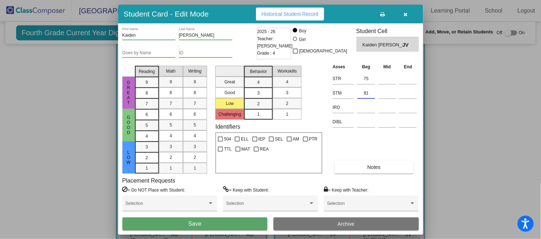
type input "81"
click at [221, 222] on button "Save" at bounding box center [194, 223] width 145 height 13
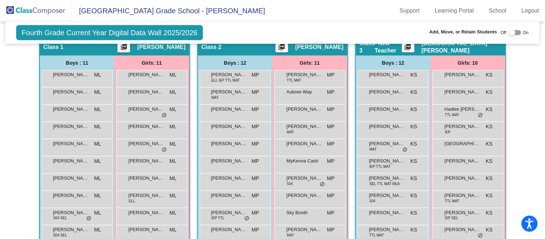
scroll to position [157, 0]
click at [379, 127] on span "[PERSON_NAME]" at bounding box center [387, 126] width 36 height 7
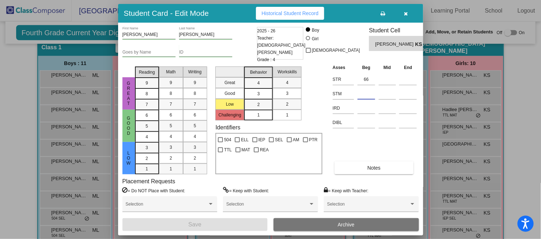
click at [363, 93] on input at bounding box center [367, 93] width 18 height 11
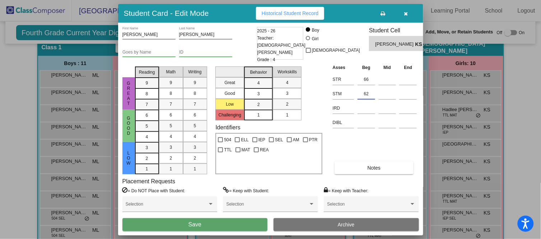
type input "62"
click at [249, 220] on button "Save" at bounding box center [194, 224] width 145 height 13
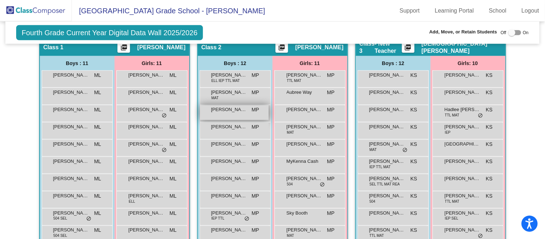
click at [235, 107] on span "[PERSON_NAME]" at bounding box center [229, 109] width 36 height 7
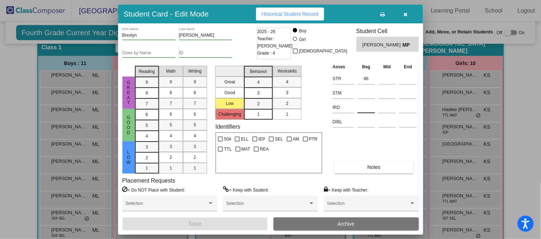
click at [367, 100] on div at bounding box center [367, 105] width 18 height 13
click at [368, 92] on input at bounding box center [367, 93] width 18 height 11
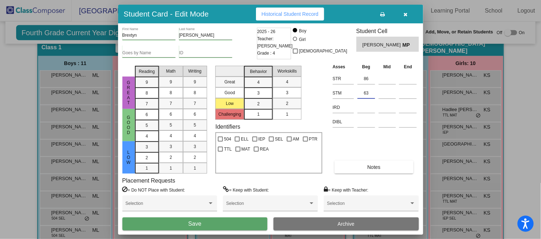
type input "63"
click at [221, 223] on button "Save" at bounding box center [194, 223] width 145 height 13
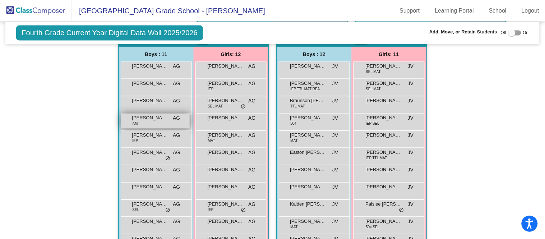
scroll to position [416, 0]
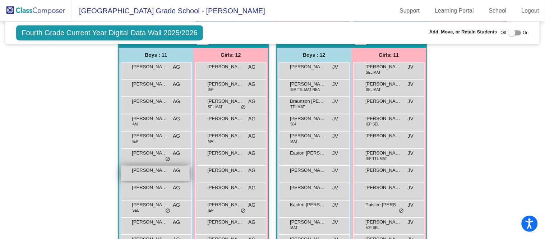
click at [154, 171] on span "[PERSON_NAME]" at bounding box center [150, 170] width 36 height 7
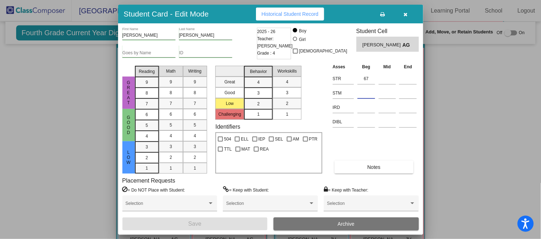
click at [364, 93] on input at bounding box center [367, 93] width 18 height 11
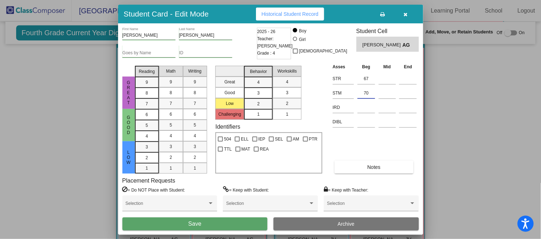
type input "70"
click at [226, 222] on button "Save" at bounding box center [194, 223] width 145 height 13
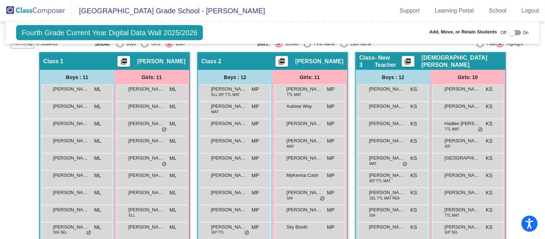
scroll to position [146, 0]
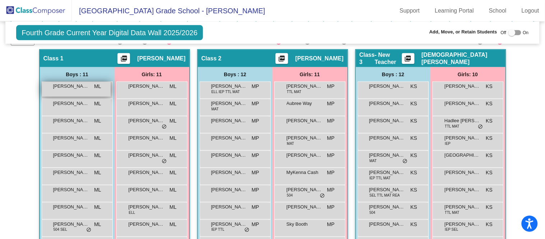
click at [73, 83] on span "[PERSON_NAME]" at bounding box center [71, 86] width 36 height 7
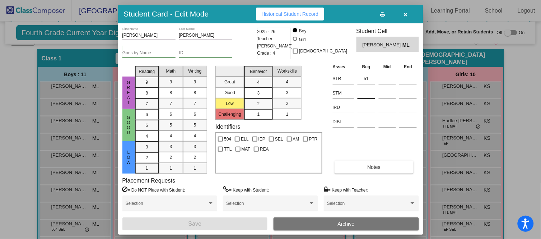
click at [369, 89] on input at bounding box center [367, 93] width 18 height 11
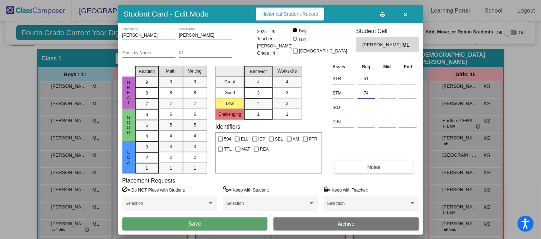
type input "74"
click at [211, 220] on button "Save" at bounding box center [194, 223] width 145 height 13
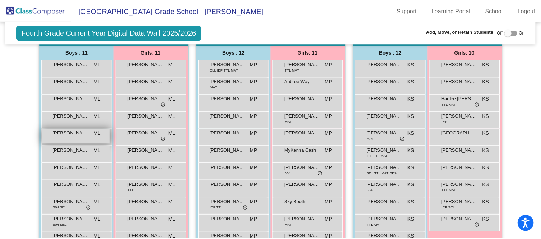
scroll to position [167, 0]
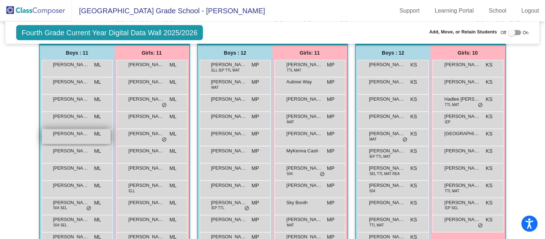
click at [66, 134] on span "[PERSON_NAME]" at bounding box center [71, 133] width 36 height 7
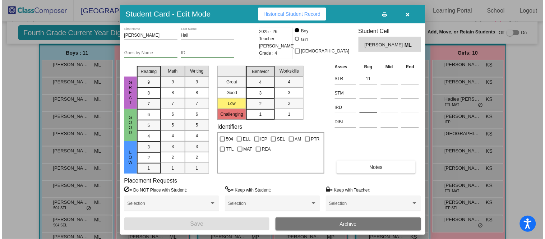
scroll to position [178, 0]
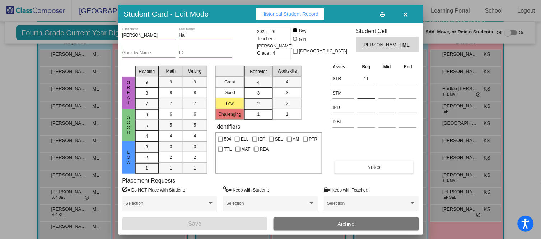
click at [373, 96] on input at bounding box center [367, 93] width 18 height 11
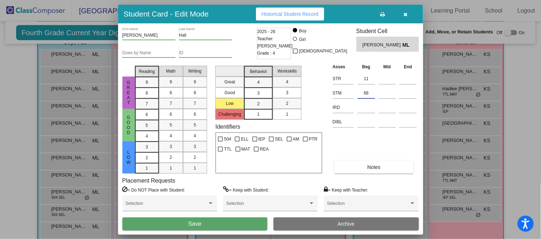
type input "68"
click at [232, 223] on button "Save" at bounding box center [194, 223] width 145 height 13
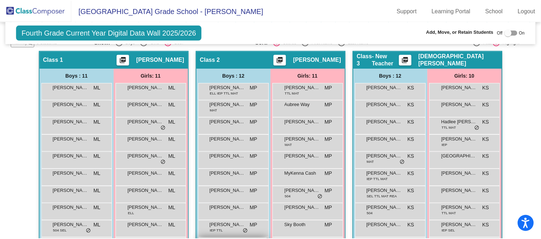
scroll to position [145, 0]
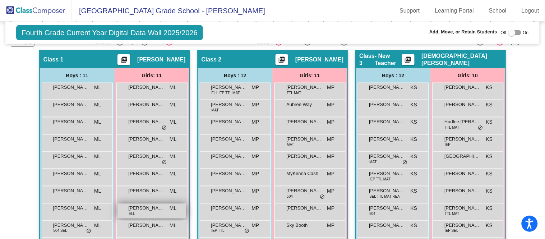
click at [160, 209] on span "[PERSON_NAME]" at bounding box center [147, 207] width 36 height 7
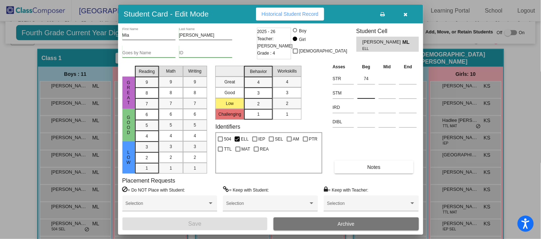
scroll to position [148, 0]
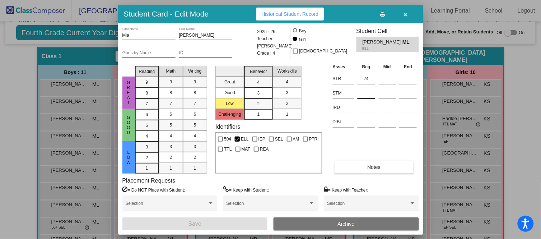
click at [364, 91] on input at bounding box center [367, 93] width 18 height 11
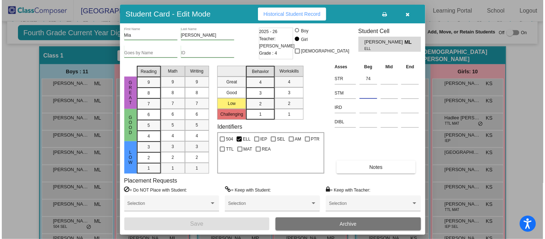
scroll to position [149, 0]
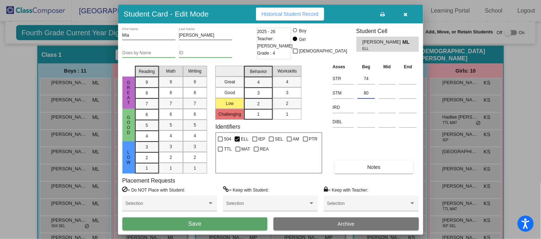
type input "80"
click at [224, 222] on button "Save" at bounding box center [194, 223] width 145 height 13
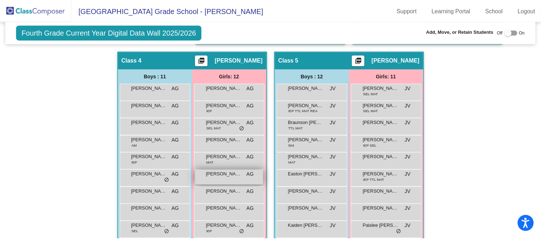
scroll to position [395, 0]
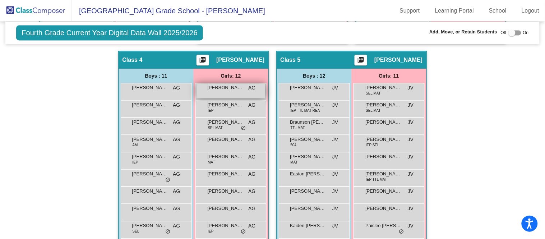
click at [249, 85] on span "AG" at bounding box center [251, 88] width 7 height 8
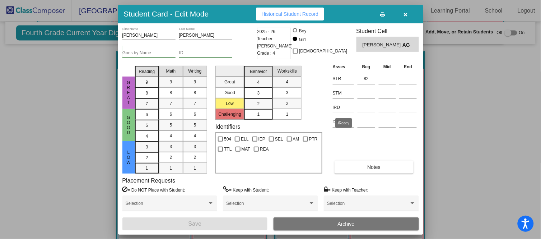
click at [366, 99] on td at bounding box center [366, 106] width 21 height 14
click at [365, 92] on input at bounding box center [367, 93] width 18 height 11
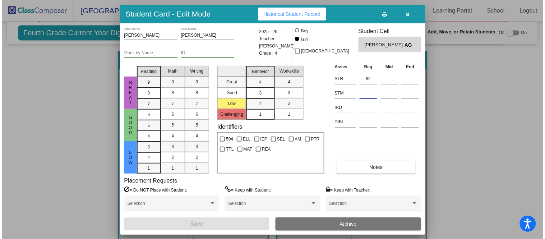
scroll to position [395, 0]
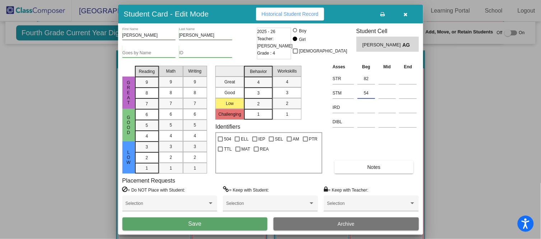
type input "54"
click at [221, 226] on button "Save" at bounding box center [194, 223] width 145 height 13
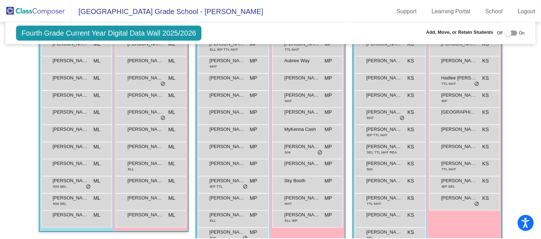
scroll to position [189, 0]
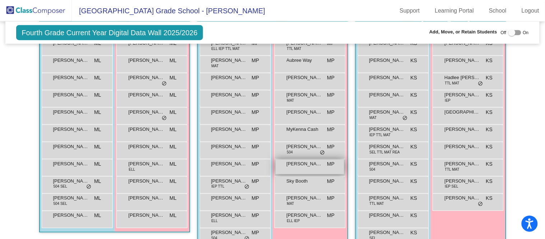
click at [302, 163] on span "[PERSON_NAME]" at bounding box center [305, 163] width 36 height 7
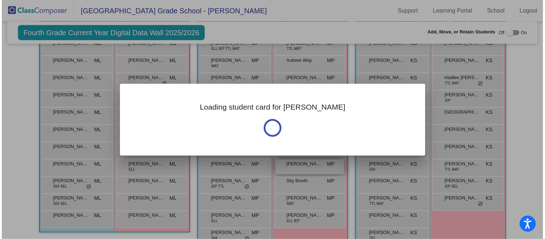
scroll to position [188, 0]
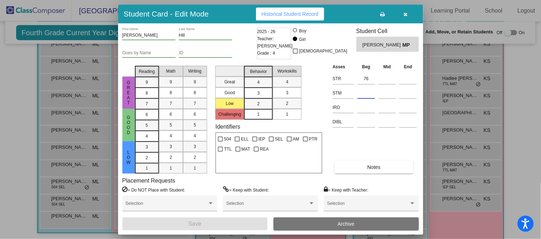
click at [365, 89] on input at bounding box center [367, 93] width 18 height 11
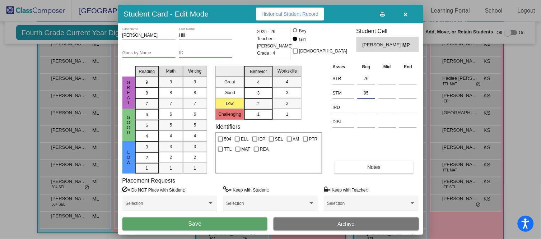
type input "95"
click at [233, 222] on button "Save" at bounding box center [194, 223] width 145 height 13
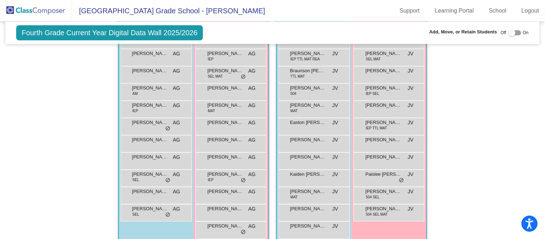
scroll to position [448, 0]
click at [237, 89] on div "[PERSON_NAME] AG lock do_not_disturb_alt" at bounding box center [230, 90] width 69 height 15
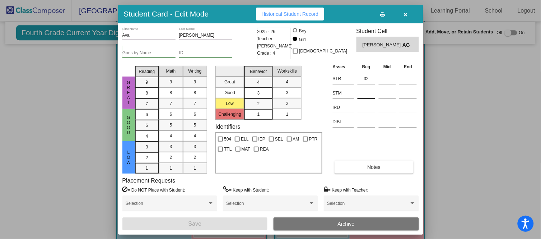
click at [362, 91] on input at bounding box center [367, 93] width 18 height 11
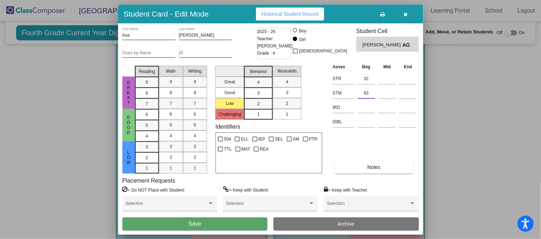
type input "63"
click at [227, 221] on button "Save" at bounding box center [194, 223] width 145 height 13
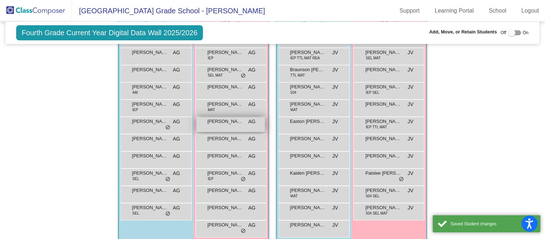
click at [243, 125] on div "[PERSON_NAME] AG lock do_not_disturb_alt" at bounding box center [230, 124] width 69 height 15
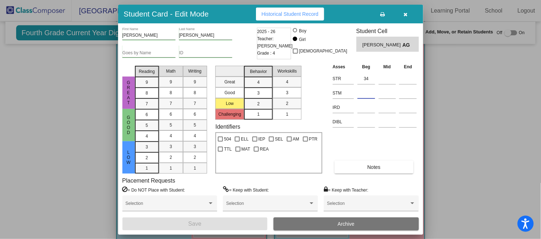
click at [370, 92] on input at bounding box center [367, 93] width 18 height 11
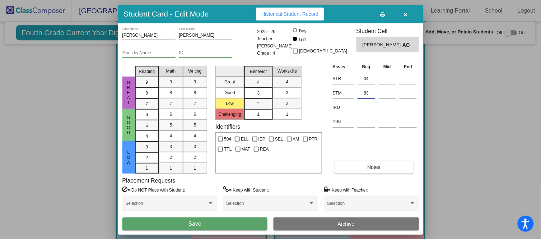
type input "83"
click at [227, 224] on button "Save" at bounding box center [194, 223] width 145 height 13
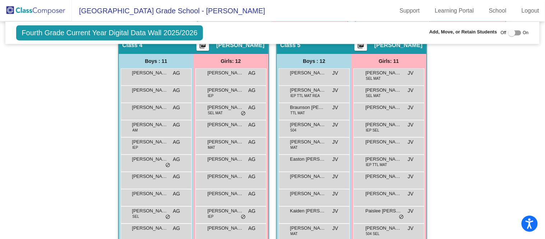
scroll to position [417, 0]
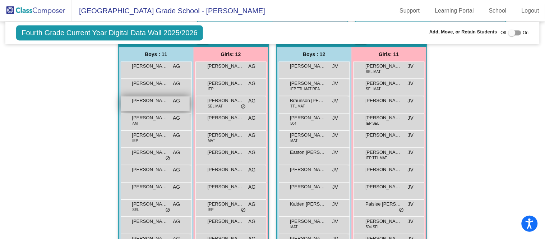
click at [162, 101] on span "[PERSON_NAME]" at bounding box center [150, 100] width 36 height 7
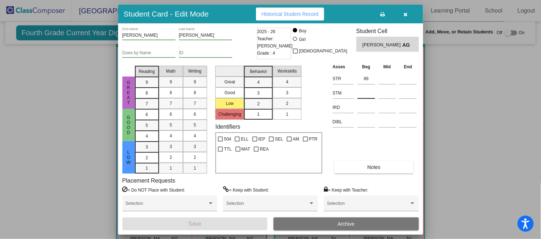
click at [371, 95] on input at bounding box center [367, 93] width 18 height 11
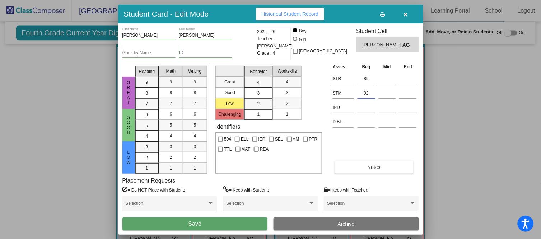
type input "92"
click at [238, 226] on button "Save" at bounding box center [194, 223] width 145 height 13
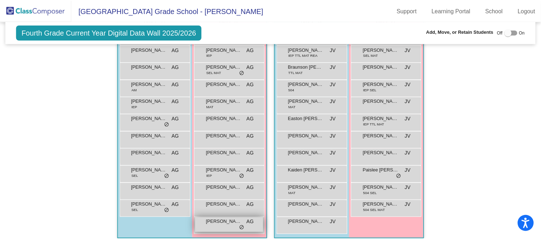
scroll to position [450, 0]
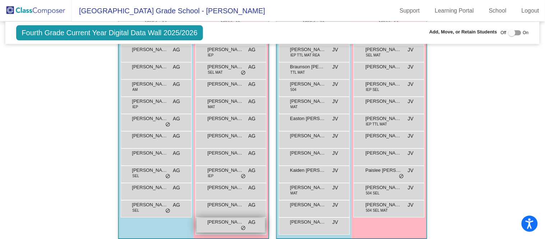
click at [235, 219] on span "[PERSON_NAME]" at bounding box center [226, 221] width 36 height 7
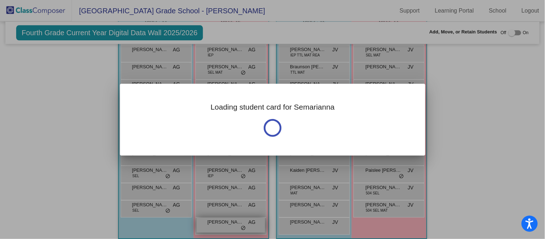
scroll to position [455, 0]
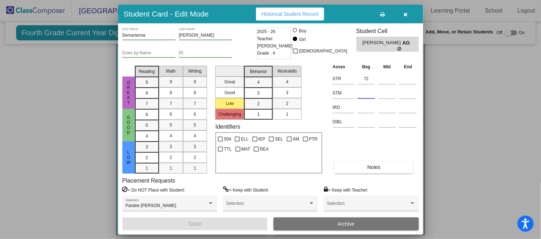
click at [362, 94] on input at bounding box center [367, 93] width 18 height 11
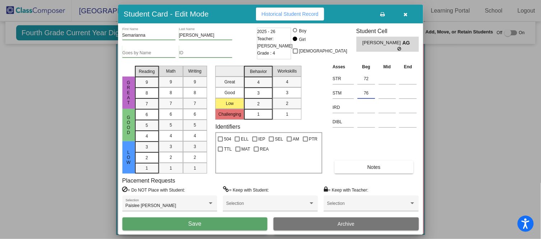
type input "76"
click at [207, 222] on button "Save" at bounding box center [194, 223] width 145 height 13
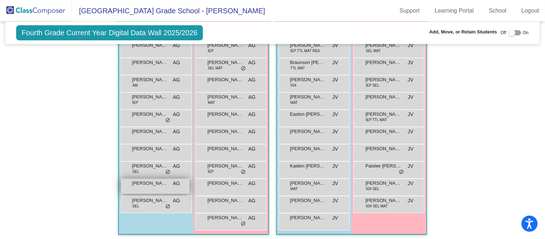
click at [163, 185] on div "[PERSON_NAME] AG lock do_not_disturb_alt" at bounding box center [155, 186] width 69 height 15
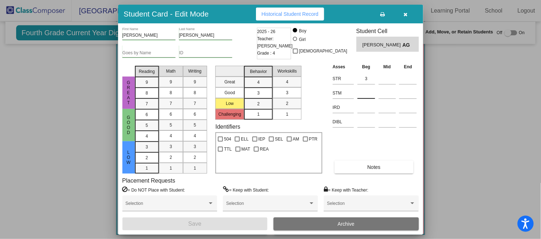
click at [369, 87] on div at bounding box center [367, 91] width 18 height 13
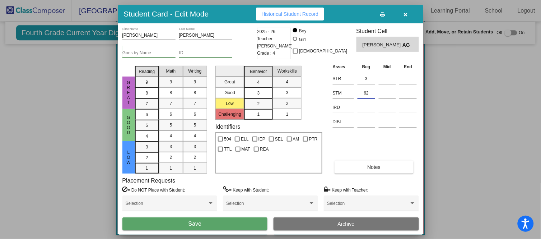
type input "62"
click at [220, 224] on button "Save" at bounding box center [194, 223] width 145 height 13
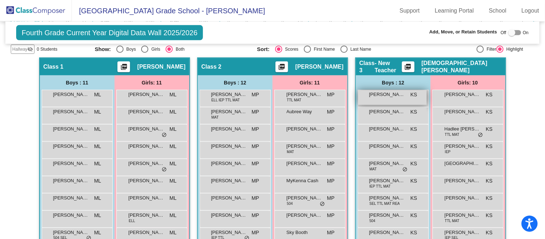
scroll to position [138, 0]
click at [397, 97] on div "[PERSON_NAME] KS lock do_not_disturb_alt" at bounding box center [392, 97] width 69 height 15
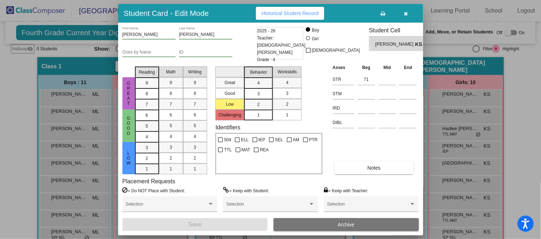
click at [365, 84] on div "71" at bounding box center [367, 78] width 18 height 13
click at [367, 91] on input at bounding box center [367, 93] width 18 height 11
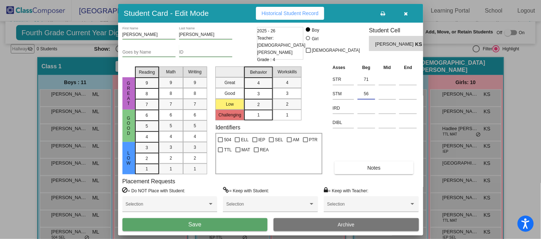
type input "56"
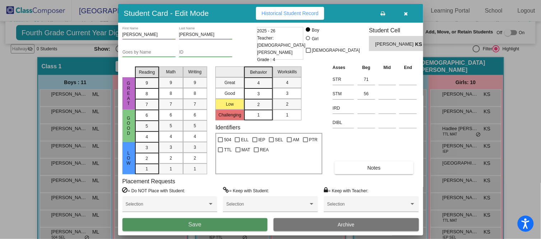
click at [213, 222] on button "Save" at bounding box center [194, 224] width 145 height 13
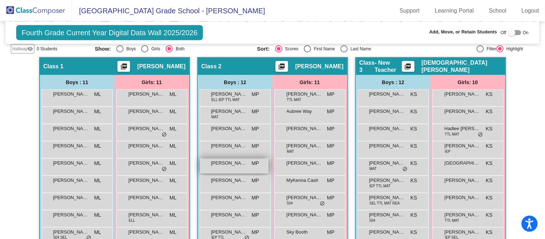
click at [227, 165] on div "[PERSON_NAME] MP lock do_not_disturb_alt" at bounding box center [234, 166] width 69 height 15
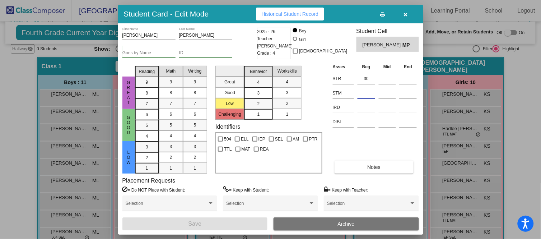
click at [363, 91] on input at bounding box center [367, 93] width 18 height 11
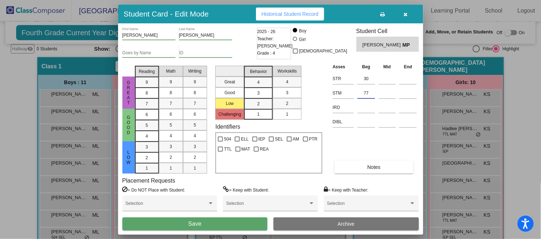
type input "77"
click at [194, 223] on span "Save" at bounding box center [195, 224] width 13 height 6
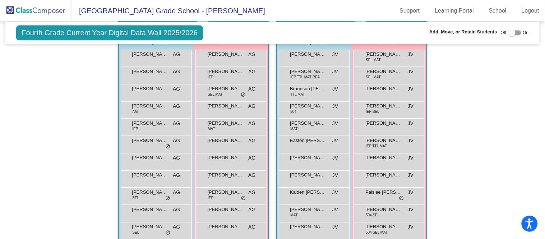
scroll to position [431, 0]
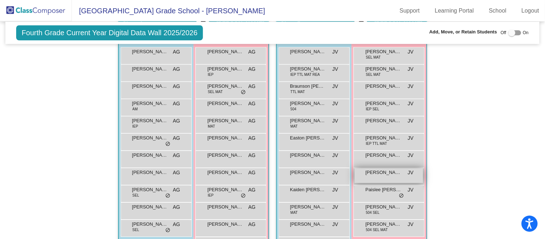
click at [384, 175] on div "[PERSON_NAME] JV lock do_not_disturb_alt" at bounding box center [389, 175] width 69 height 15
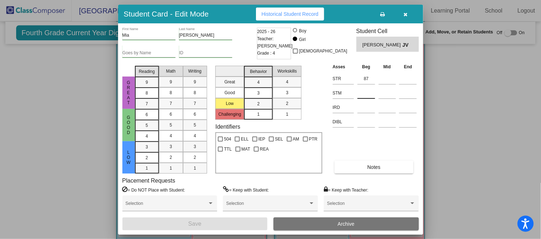
click at [364, 91] on input at bounding box center [367, 93] width 18 height 11
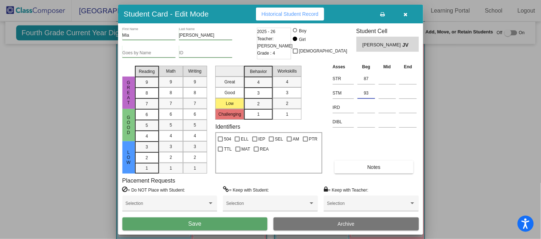
type input "93"
click at [230, 221] on button "Save" at bounding box center [194, 223] width 145 height 13
